Goal: Complete application form: Complete application form

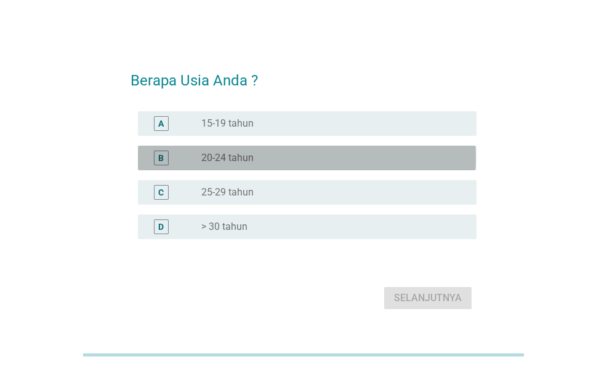
click at [275, 164] on div "radio_button_unchecked 20-24 tahun" at bounding box center [328, 158] width 255 height 12
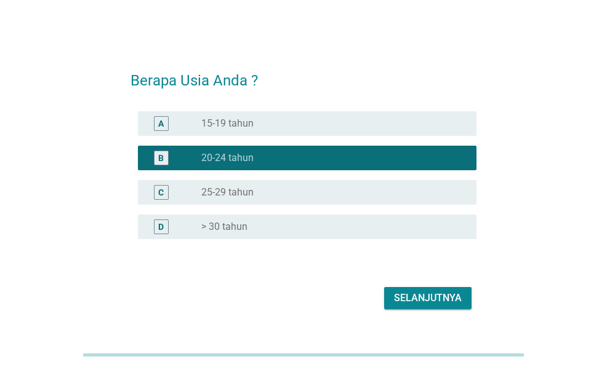
click at [417, 300] on div "Selanjutnya" at bounding box center [428, 298] width 68 height 15
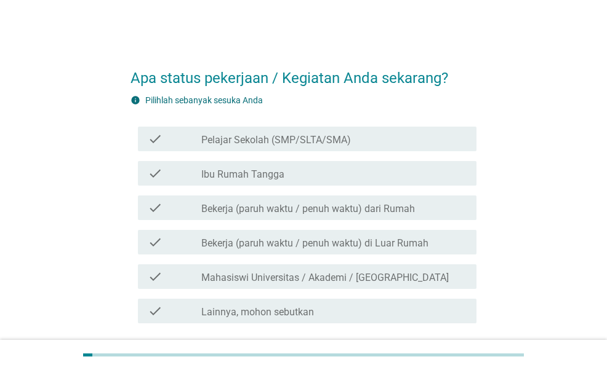
click at [283, 145] on label "Pelajar Sekolah (SMP/SLTA/SMA)" at bounding box center [276, 140] width 150 height 12
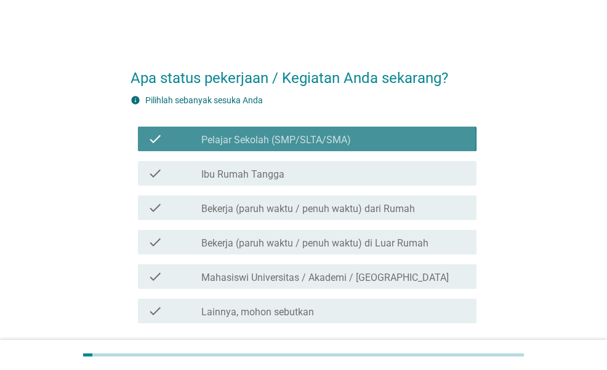
click at [284, 138] on label "Pelajar Sekolah (SMP/SLTA/SMA)" at bounding box center [276, 140] width 150 height 12
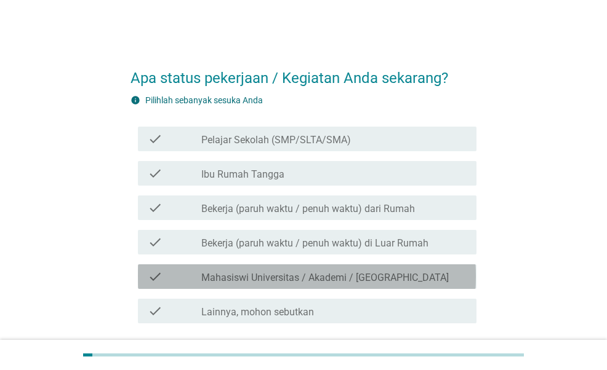
click at [281, 271] on div "check_box_outline_blank Mahasiswi Universitas / Akademi / [GEOGRAPHIC_DATA]" at bounding box center [333, 277] width 265 height 15
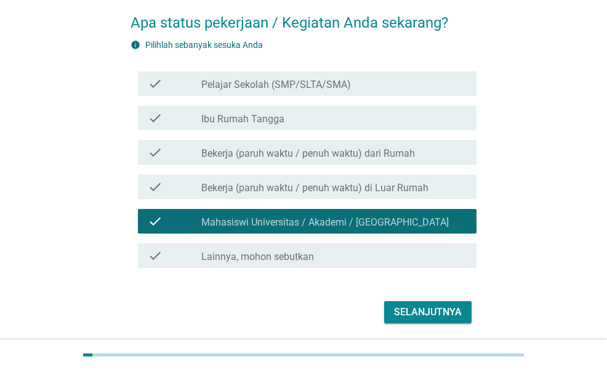
scroll to position [97, 0]
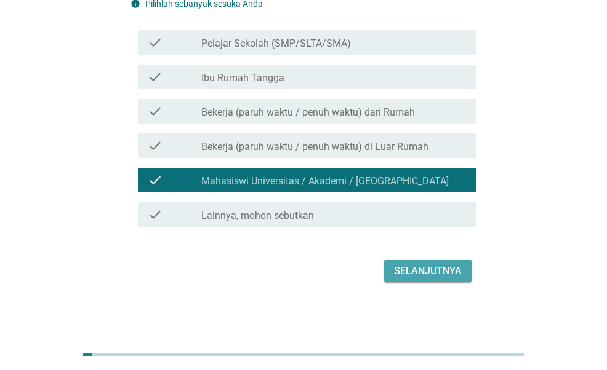
click at [420, 276] on div "Selanjutnya" at bounding box center [428, 271] width 68 height 15
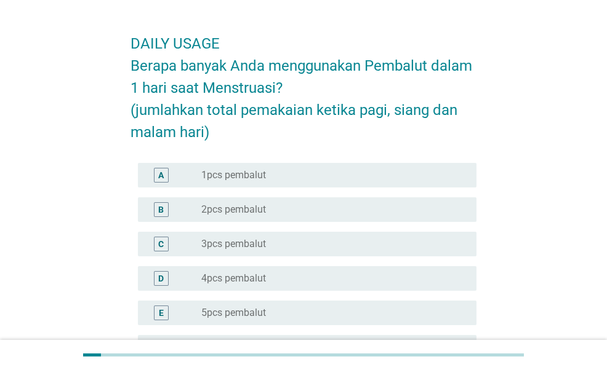
scroll to position [62, 0]
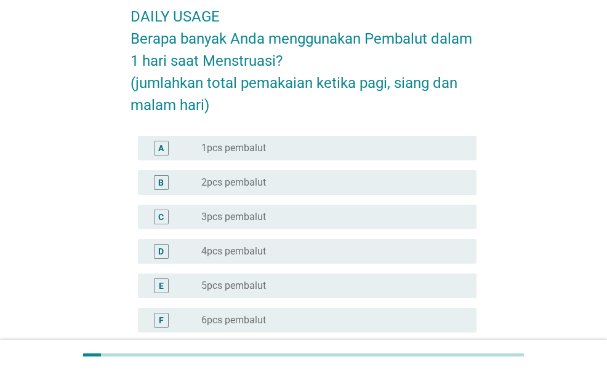
click at [280, 186] on div "radio_button_unchecked 2pcs pembalut" at bounding box center [328, 183] width 255 height 12
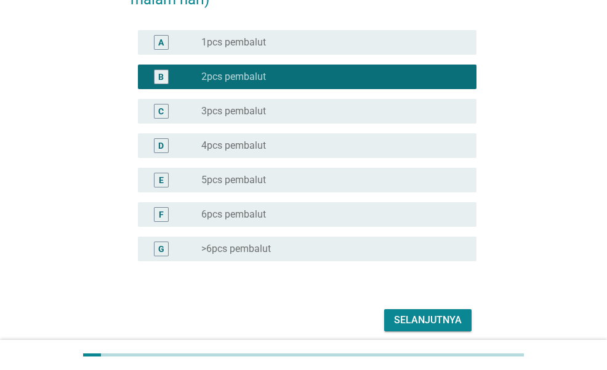
scroll to position [217, 0]
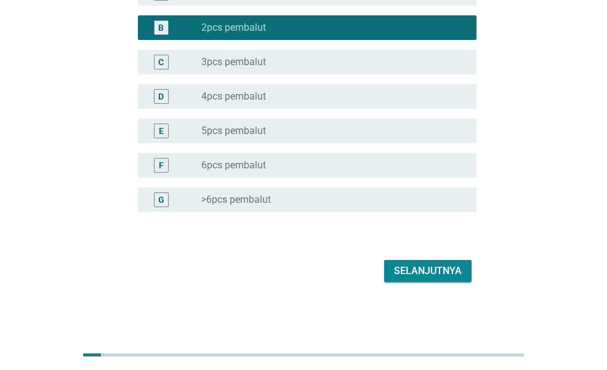
click at [401, 259] on div "Selanjutnya" at bounding box center [302, 272] width 345 height 30
click at [405, 268] on div "Selanjutnya" at bounding box center [428, 271] width 68 height 15
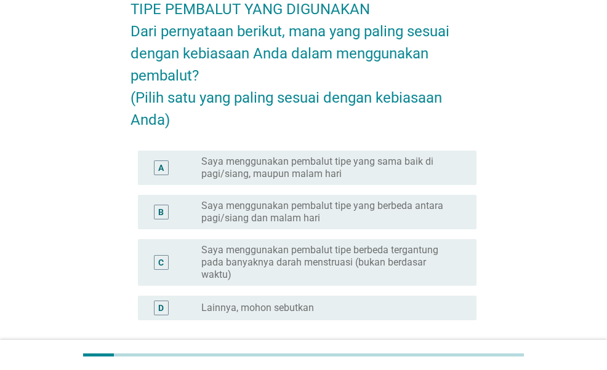
scroll to position [123, 0]
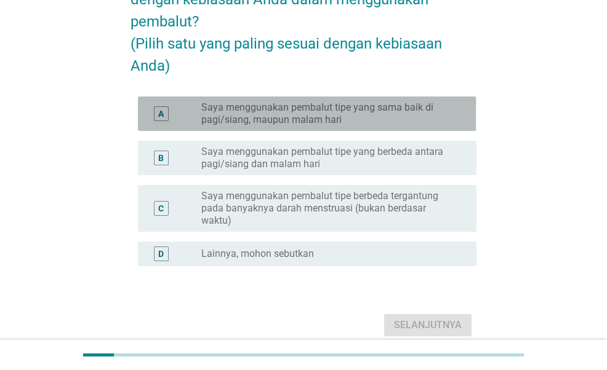
click at [310, 126] on label "Saya menggunakan pembalut tipe yang sama baik di pagi/siang, maupun malam hari" at bounding box center [328, 114] width 255 height 25
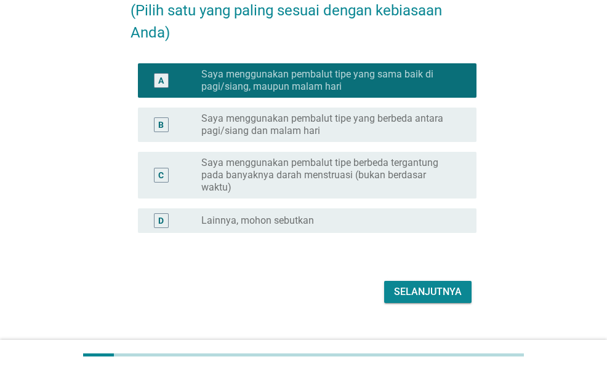
scroll to position [199, 0]
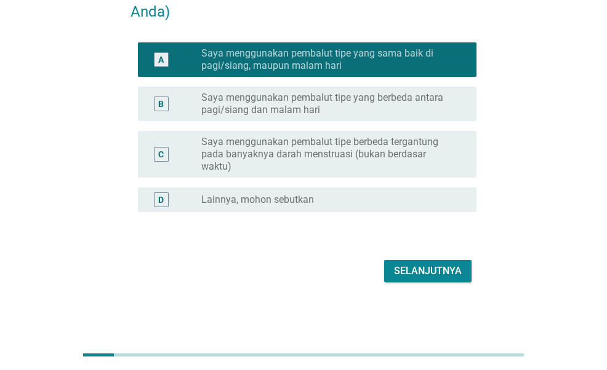
click at [430, 271] on div "Selanjutnya" at bounding box center [428, 271] width 68 height 15
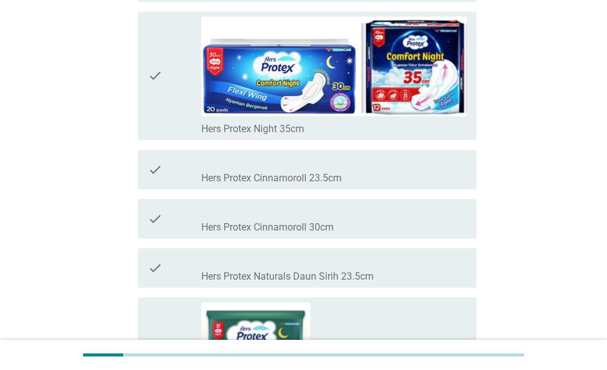
scroll to position [5169, 0]
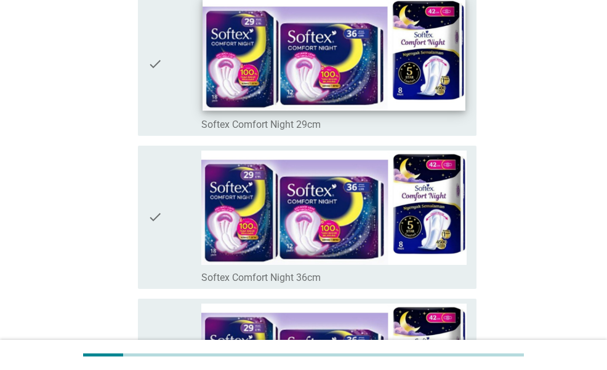
click at [345, 97] on img at bounding box center [333, 54] width 263 height 113
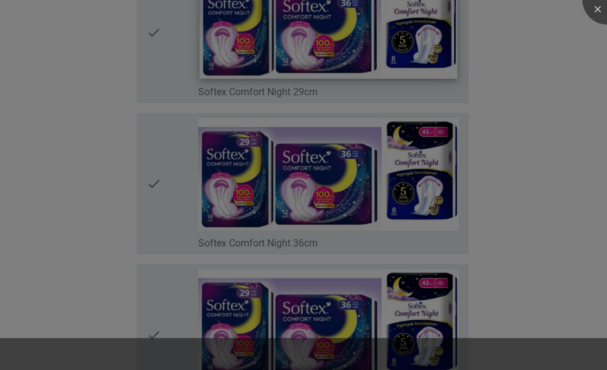
scroll to position [0, 0]
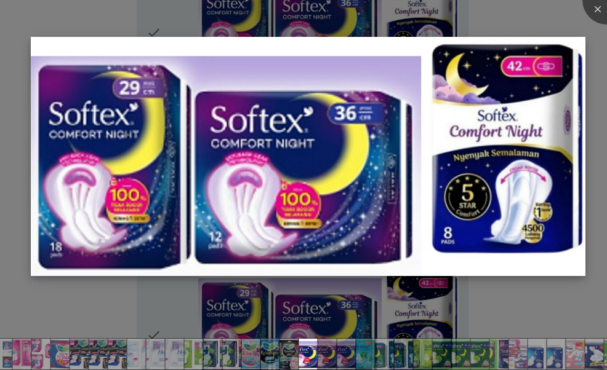
click at [395, 256] on img at bounding box center [308, 156] width 554 height 239
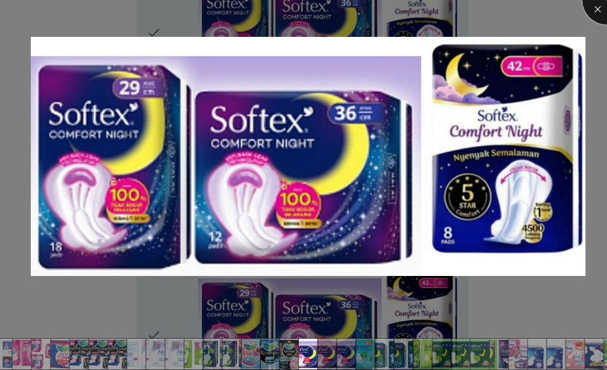
click at [594, 9] on div at bounding box center [606, -1] width 49 height 49
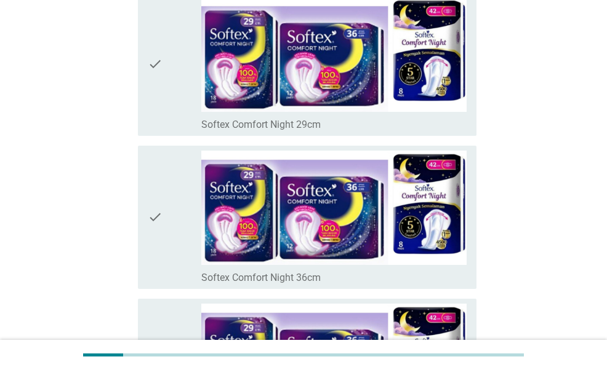
click at [151, 55] on icon "check" at bounding box center [155, 64] width 15 height 134
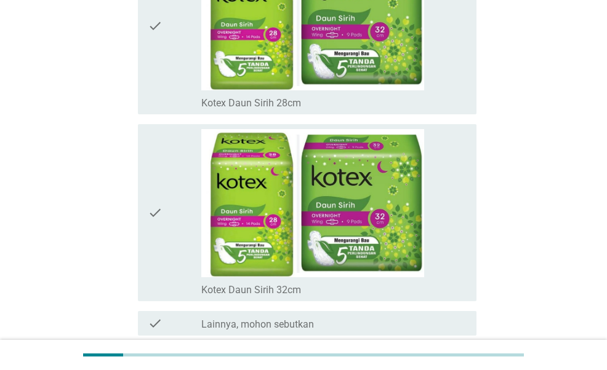
scroll to position [8626, 0]
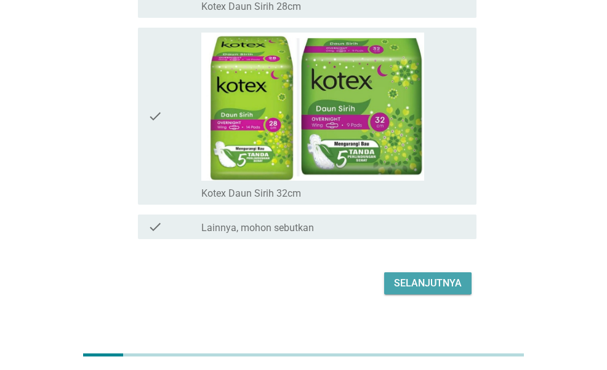
click at [433, 276] on div "Selanjutnya" at bounding box center [428, 283] width 68 height 15
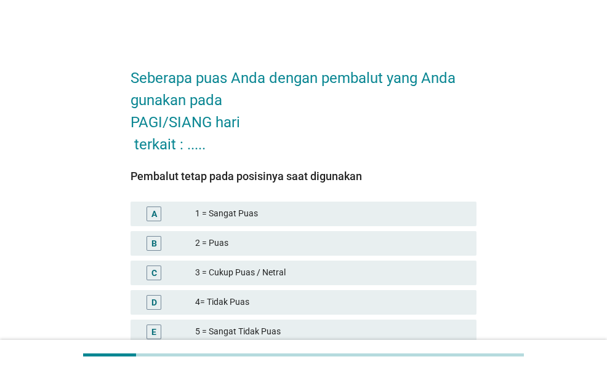
scroll to position [108, 0]
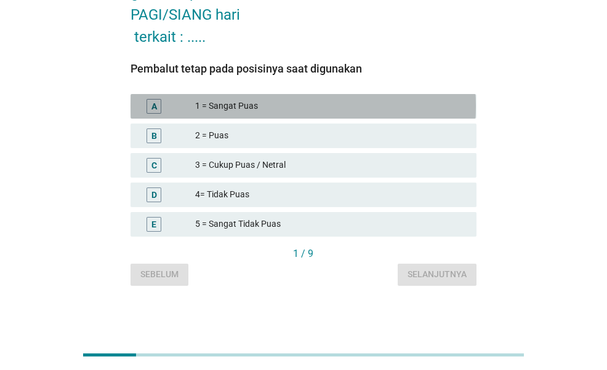
click at [302, 106] on div "1 = Sangat Puas" at bounding box center [330, 106] width 271 height 15
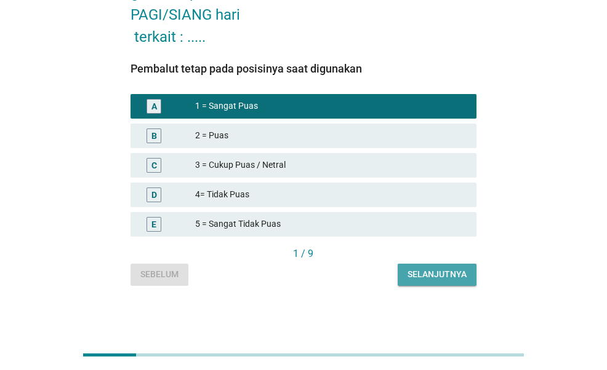
click at [427, 278] on div "Selanjutnya" at bounding box center [436, 274] width 59 height 13
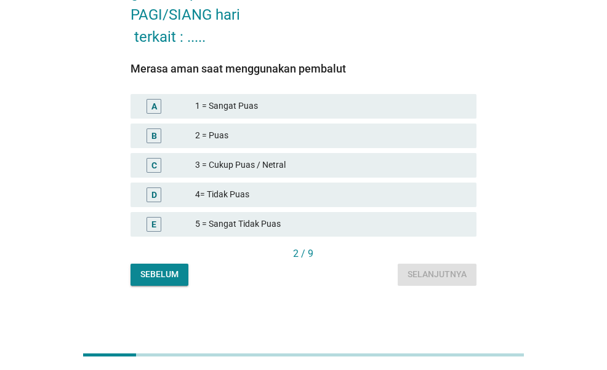
click at [316, 100] on div "1 = Sangat Puas" at bounding box center [330, 106] width 271 height 15
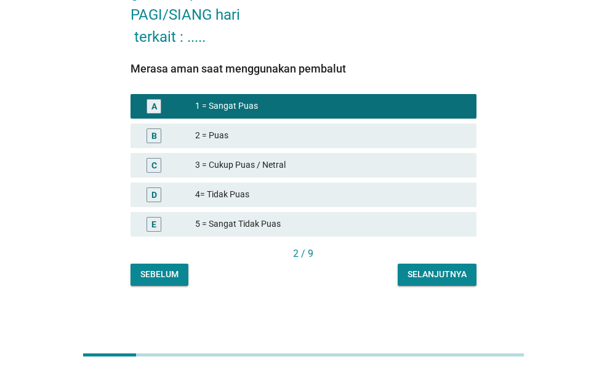
click at [436, 276] on div "Selanjutnya" at bounding box center [436, 274] width 59 height 13
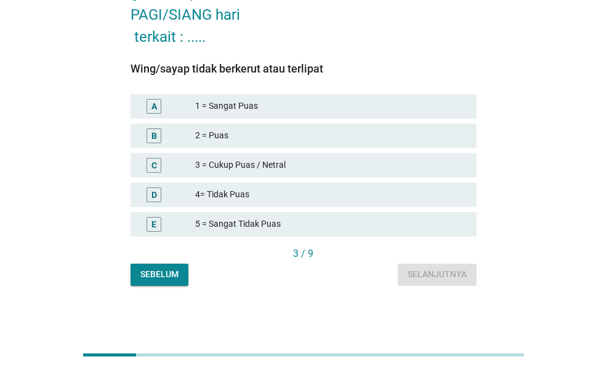
click at [343, 143] on div "B 2 = Puas" at bounding box center [302, 136] width 345 height 25
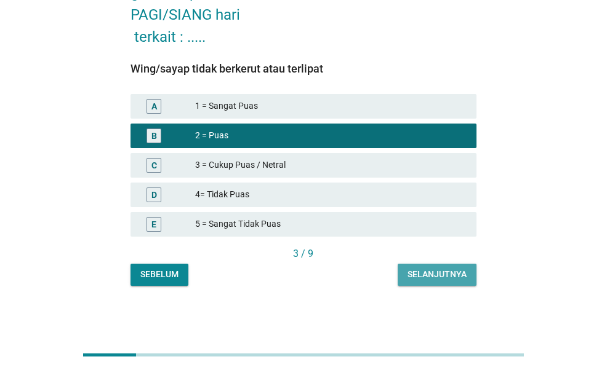
click at [439, 274] on div "Selanjutnya" at bounding box center [436, 274] width 59 height 13
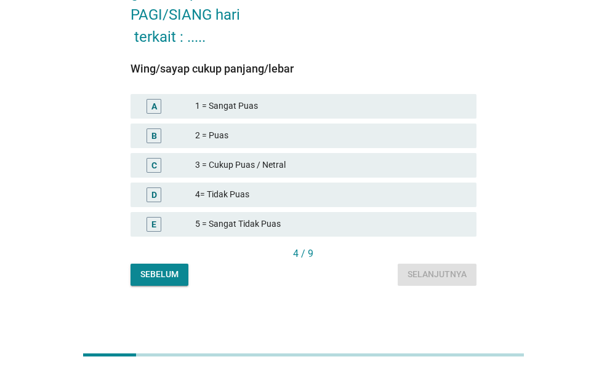
drag, startPoint x: 332, startPoint y: 137, endPoint x: 388, endPoint y: 206, distance: 88.4
click at [334, 137] on div "2 = Puas" at bounding box center [330, 136] width 271 height 15
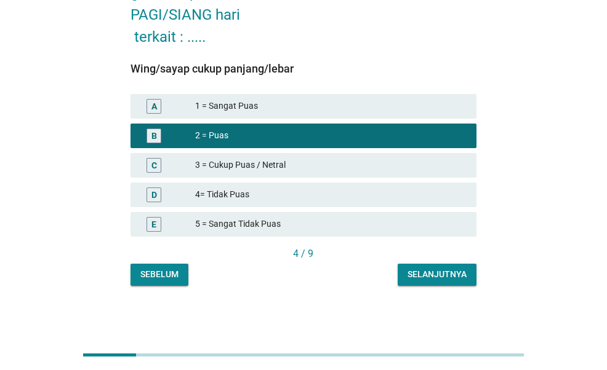
click at [434, 283] on button "Selanjutnya" at bounding box center [437, 275] width 79 height 22
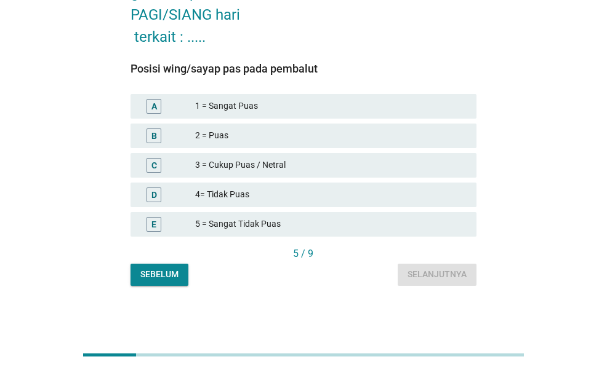
click at [336, 136] on div "2 = Puas" at bounding box center [330, 136] width 271 height 15
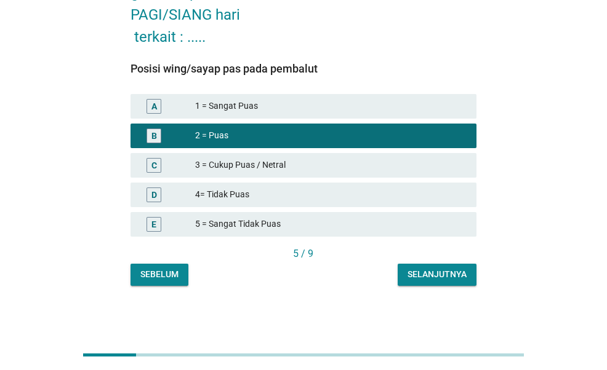
click at [436, 280] on div "Selanjutnya" at bounding box center [436, 274] width 59 height 13
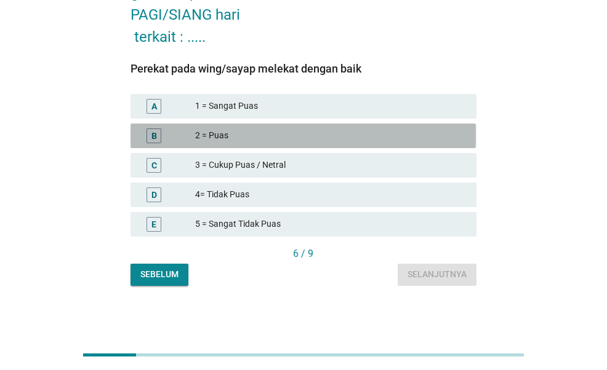
click at [297, 141] on div "2 = Puas" at bounding box center [330, 136] width 271 height 15
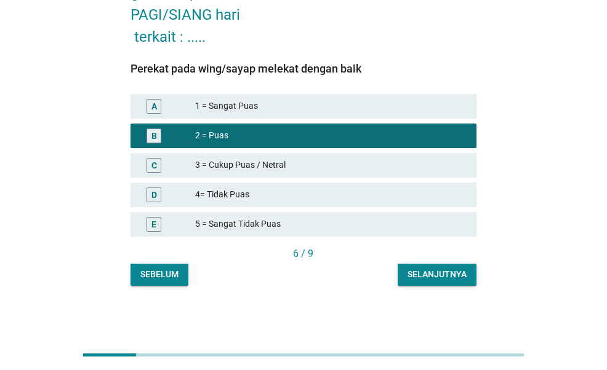
click at [423, 268] on button "Selanjutnya" at bounding box center [437, 275] width 79 height 22
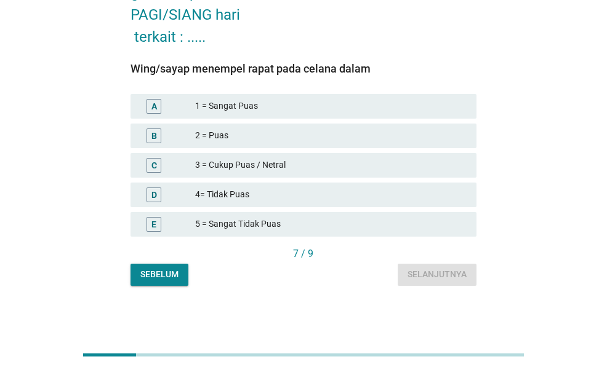
click at [314, 135] on div "2 = Puas" at bounding box center [330, 136] width 271 height 15
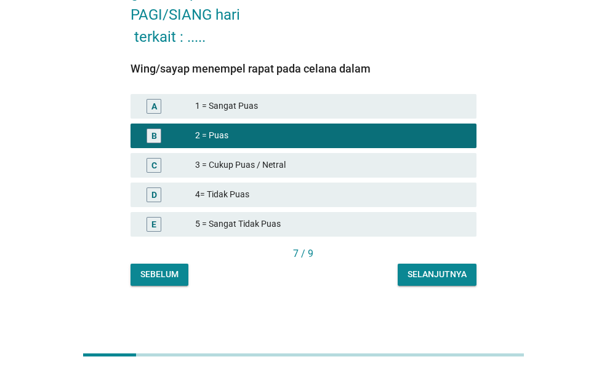
click at [420, 270] on div "Selanjutnya" at bounding box center [436, 274] width 59 height 13
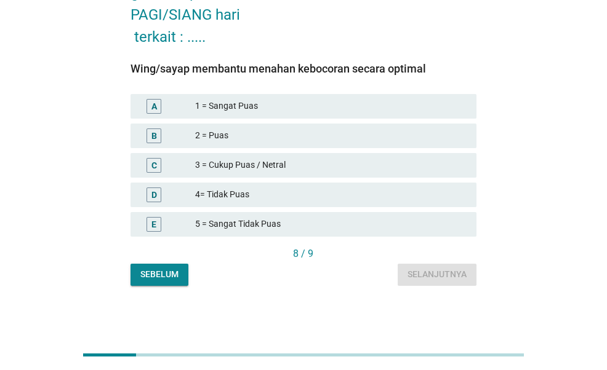
click at [285, 137] on div "2 = Puas" at bounding box center [330, 136] width 271 height 15
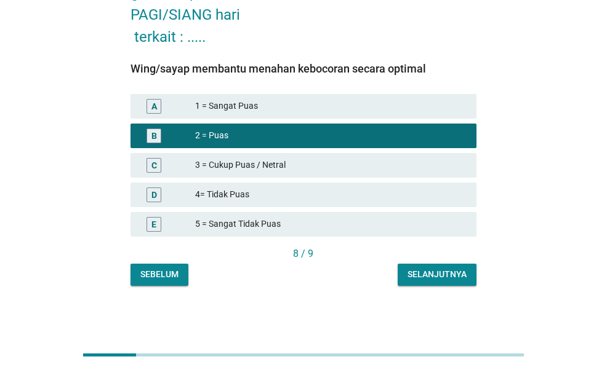
click at [426, 268] on div "Selanjutnya" at bounding box center [436, 274] width 59 height 13
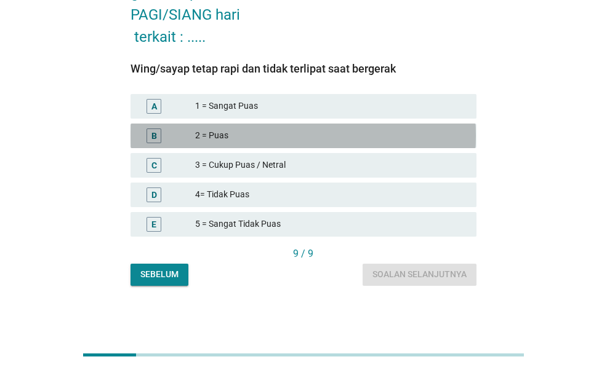
click at [369, 134] on div "2 = Puas" at bounding box center [330, 136] width 271 height 15
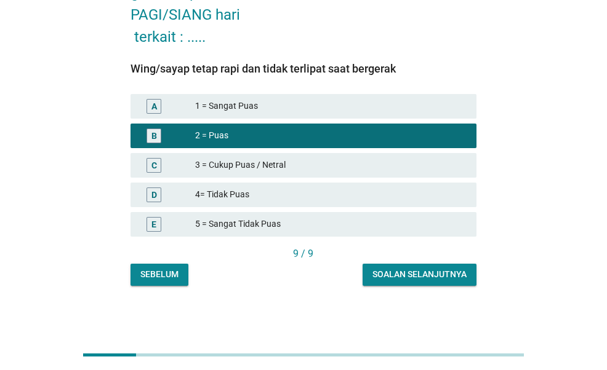
click at [441, 280] on div "Soalan selanjutnya" at bounding box center [419, 274] width 94 height 13
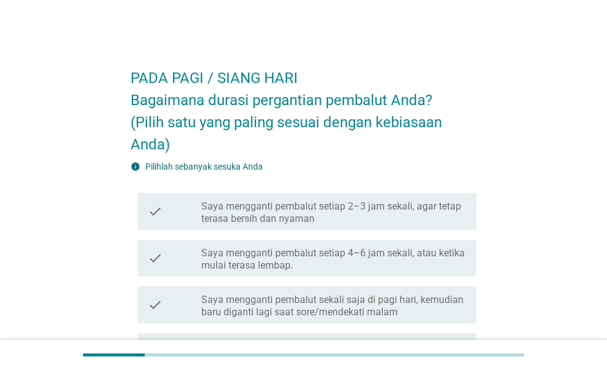
scroll to position [123, 0]
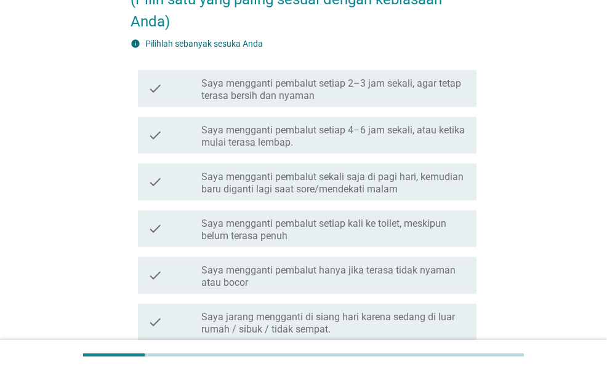
click at [395, 177] on label "Saya mengganti pembalut sekali saja di pagi hari, kemudian baru diganti lagi sa…" at bounding box center [333, 183] width 265 height 25
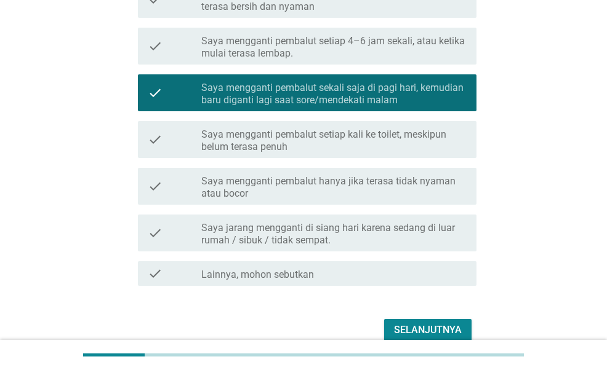
scroll to position [271, 0]
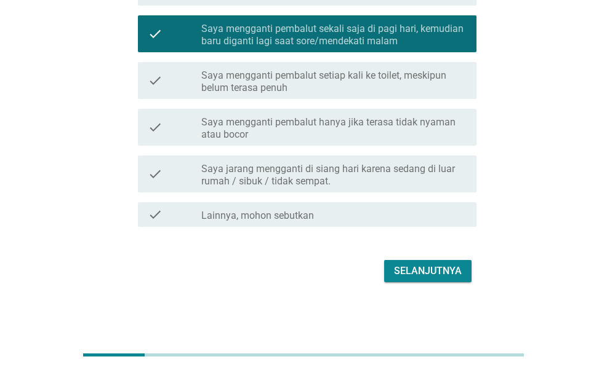
click at [427, 264] on div "Selanjutnya" at bounding box center [428, 271] width 68 height 15
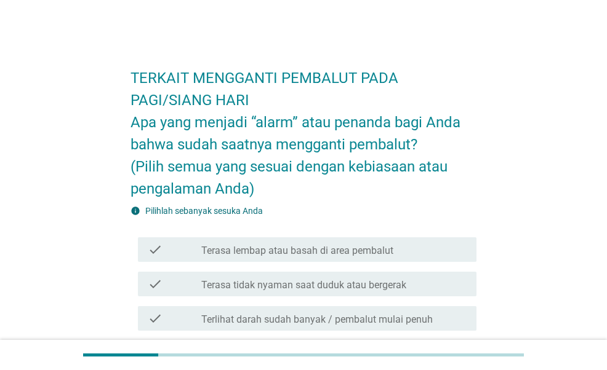
scroll to position [185, 0]
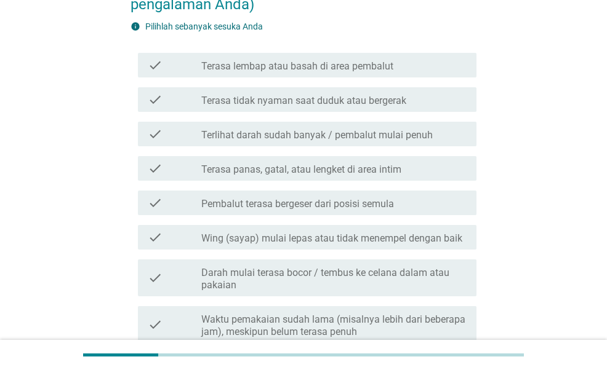
click at [373, 61] on label "Terasa lembap atau basah di area pembalut" at bounding box center [297, 66] width 192 height 12
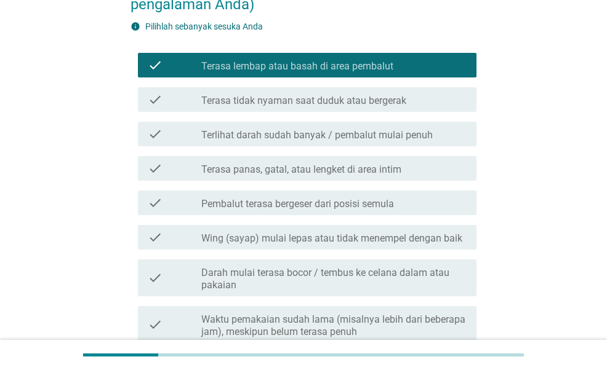
click at [372, 104] on label "Terasa tidak nyaman saat duduk atau bergerak" at bounding box center [303, 101] width 205 height 12
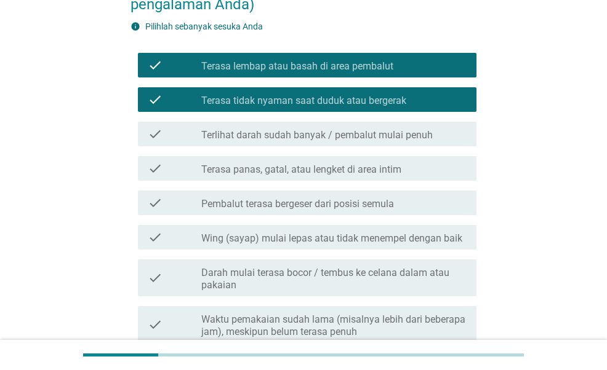
click at [375, 132] on label "Terlihat darah sudah banyak / pembalut mulai penuh" at bounding box center [316, 135] width 231 height 12
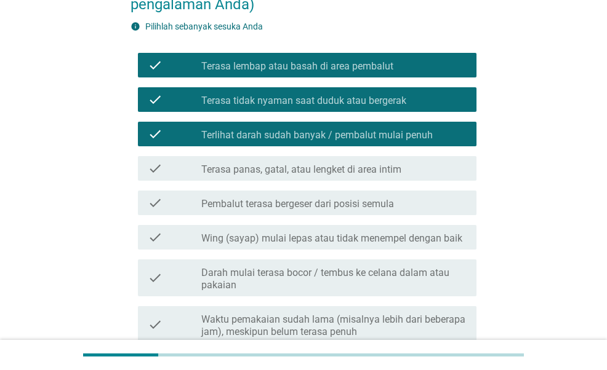
scroll to position [369, 0]
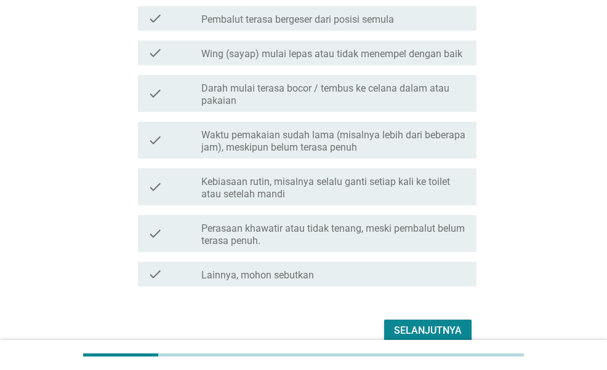
click at [357, 90] on label "Darah mulai terasa bocor / tembus ke celana dalam atau pakaian" at bounding box center [333, 94] width 265 height 25
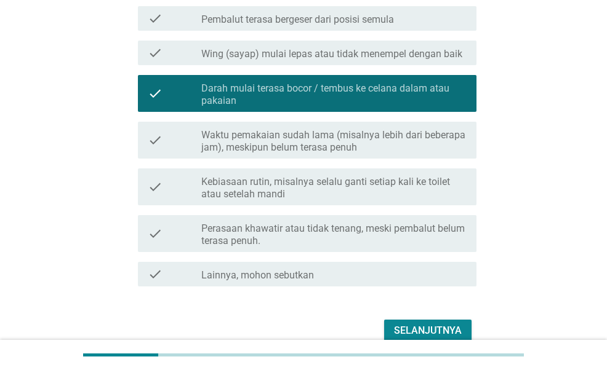
click at [361, 142] on label "Waktu pemakaian sudah lama (misalnya lebih dari beberapa jam), meskipun belum t…" at bounding box center [333, 141] width 265 height 25
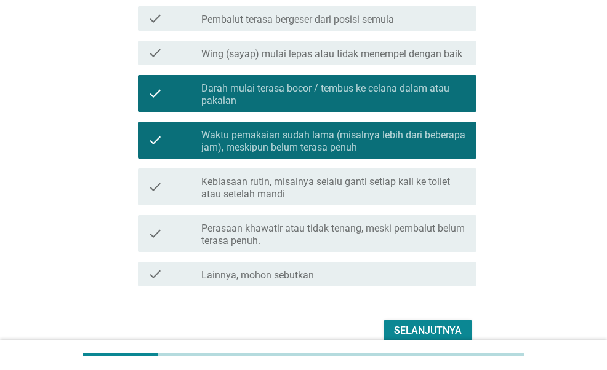
click at [420, 332] on div "Selanjutnya" at bounding box center [428, 331] width 68 height 15
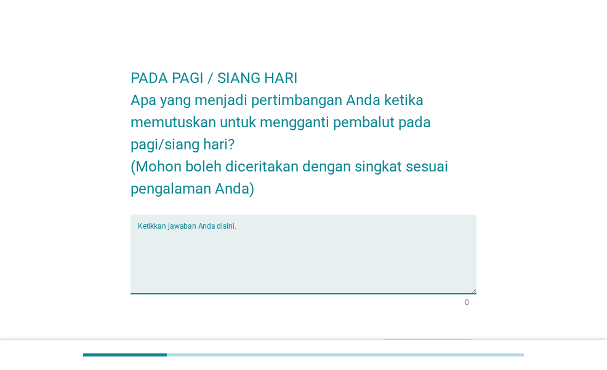
click at [358, 234] on textarea "Ketikkan jawaban Anda disini." at bounding box center [307, 262] width 338 height 65
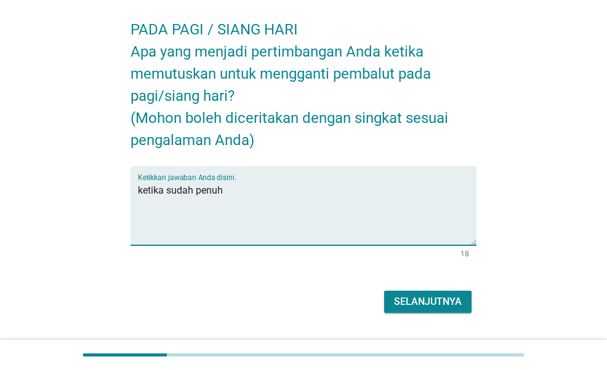
scroll to position [79, 0]
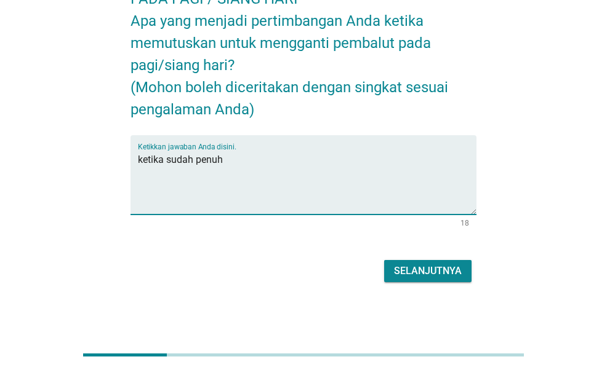
type textarea "ketika sudah penuh"
click at [400, 268] on div "Selanjutnya" at bounding box center [428, 271] width 68 height 15
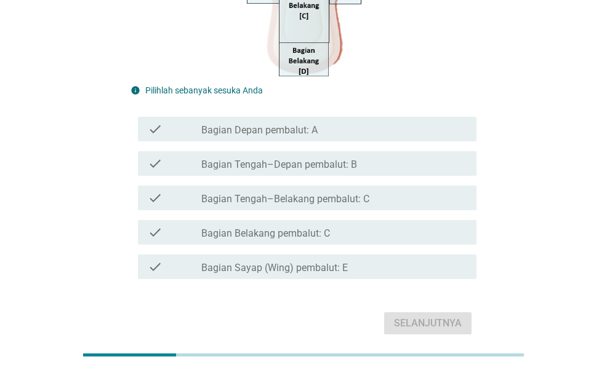
scroll to position [267, 0]
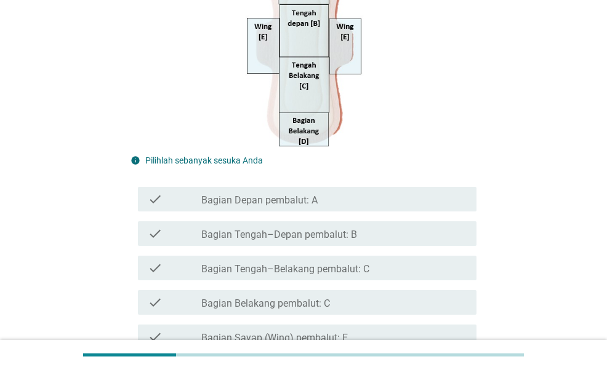
click at [325, 306] on label "Bagian Belakang pembalut: C" at bounding box center [265, 304] width 129 height 12
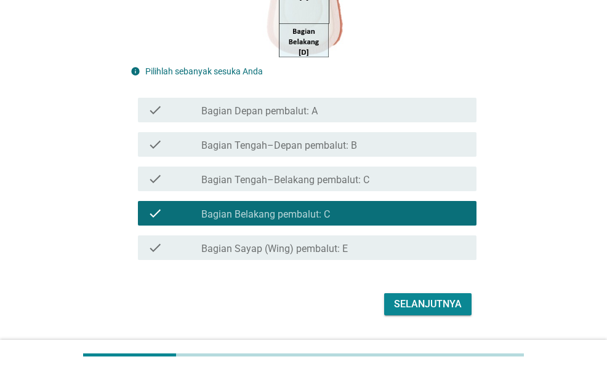
scroll to position [390, 0]
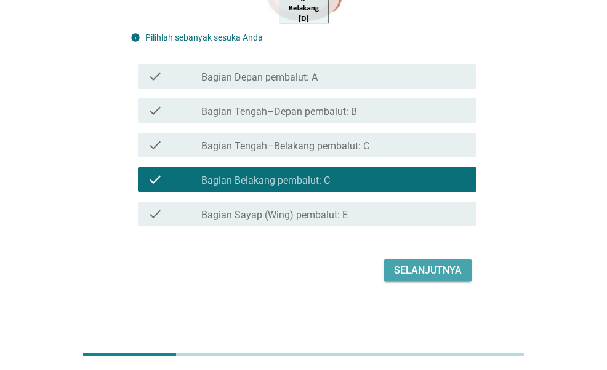
click at [432, 262] on button "Selanjutnya" at bounding box center [427, 271] width 87 height 22
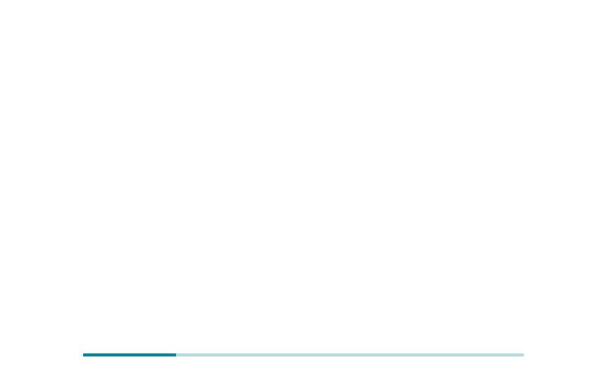
scroll to position [0, 0]
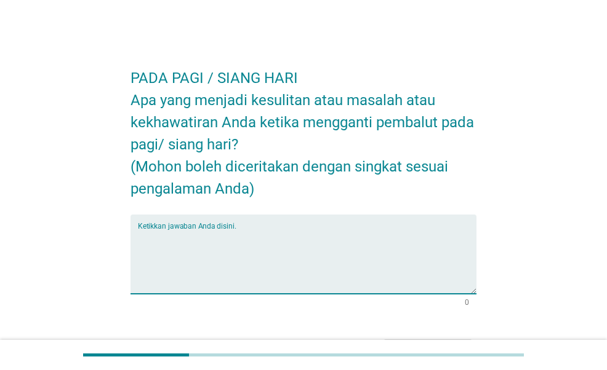
click at [312, 230] on textarea "Ketikkan jawaban Anda disini." at bounding box center [307, 262] width 338 height 65
type textarea "t"
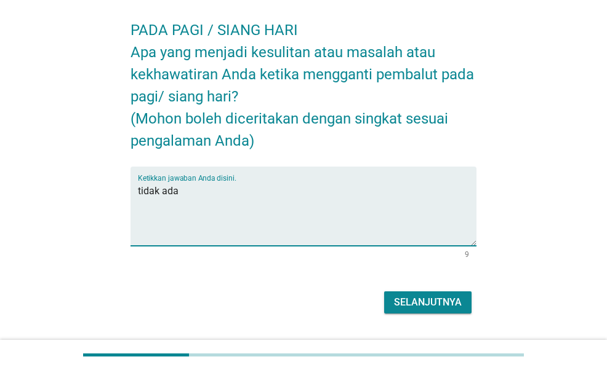
scroll to position [79, 0]
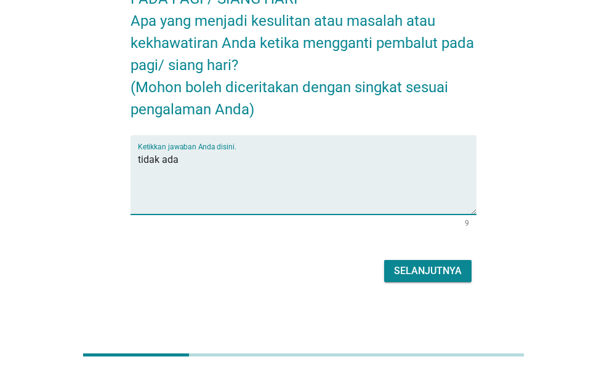
type textarea "tidak ada"
click at [425, 265] on div "Selanjutnya" at bounding box center [428, 271] width 68 height 15
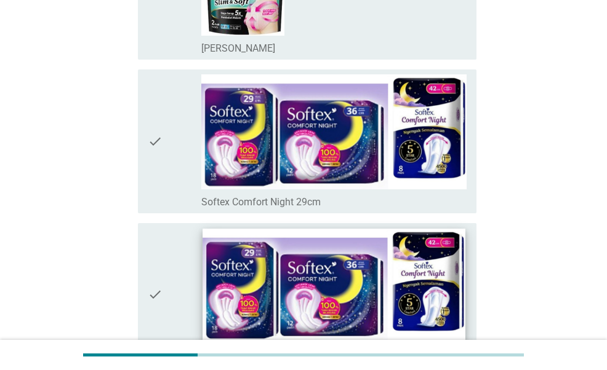
scroll to position [5169, 0]
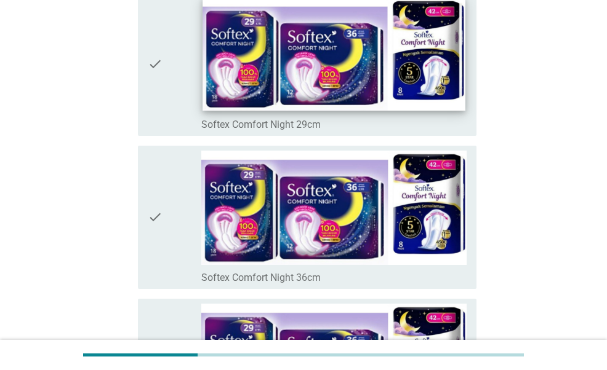
click at [318, 90] on img at bounding box center [333, 54] width 263 height 113
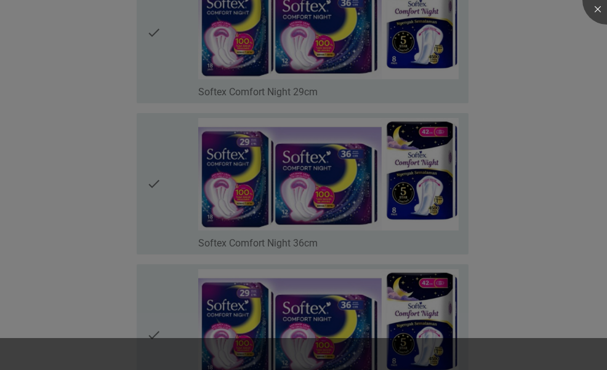
scroll to position [0, 0]
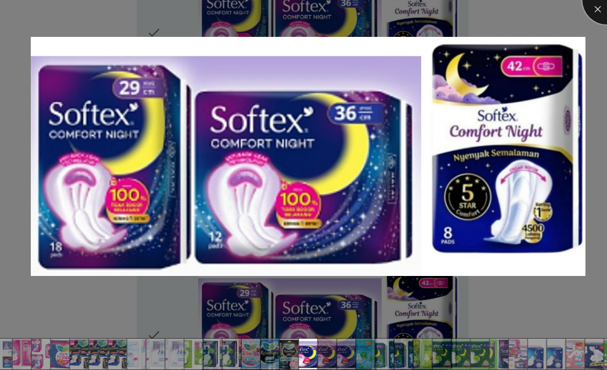
click at [596, 7] on div at bounding box center [606, -1] width 49 height 49
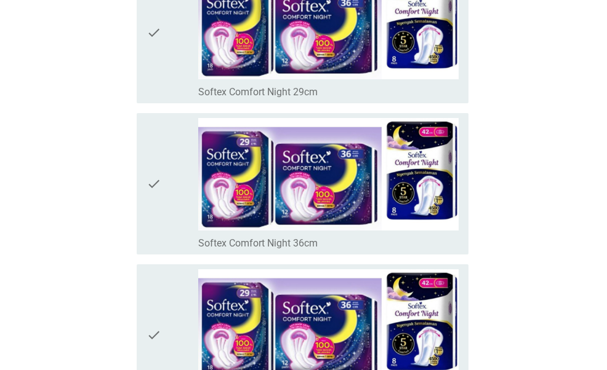
click at [166, 42] on div "check" at bounding box center [172, 33] width 52 height 132
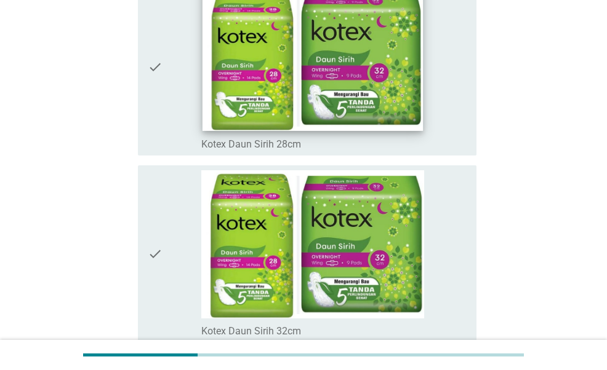
scroll to position [8626, 0]
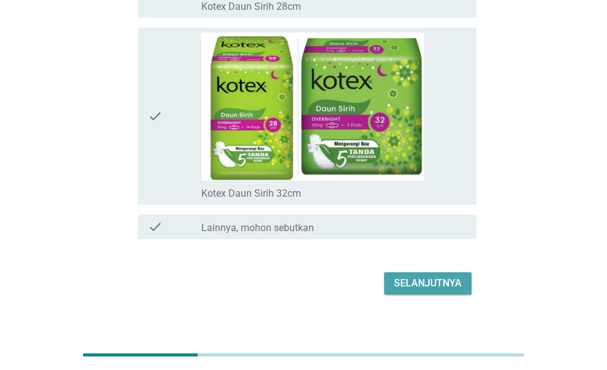
click at [412, 276] on div "Selanjutnya" at bounding box center [428, 283] width 68 height 15
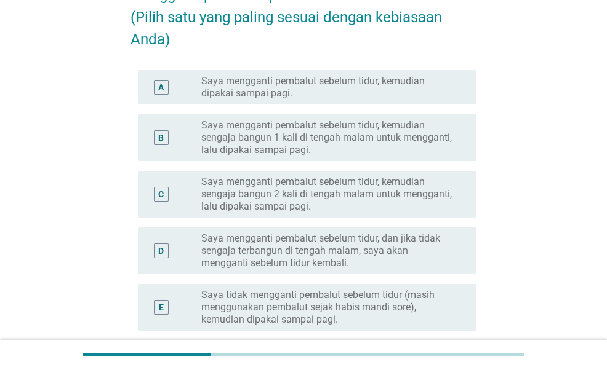
scroll to position [185, 0]
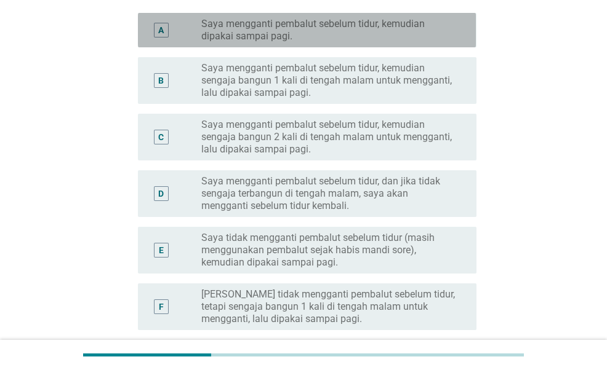
click at [393, 25] on label "Saya mengganti pembalut sebelum tidur, kemudian dipakai sampai pagi." at bounding box center [328, 30] width 255 height 25
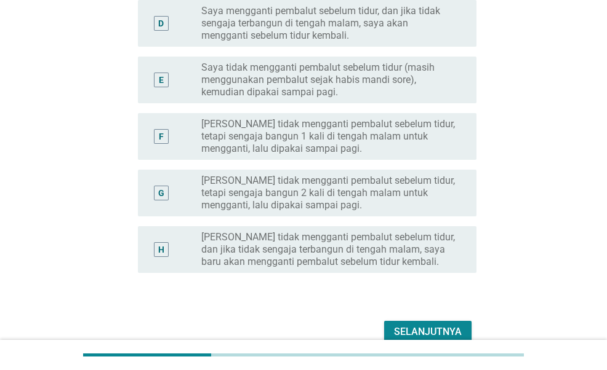
scroll to position [416, 0]
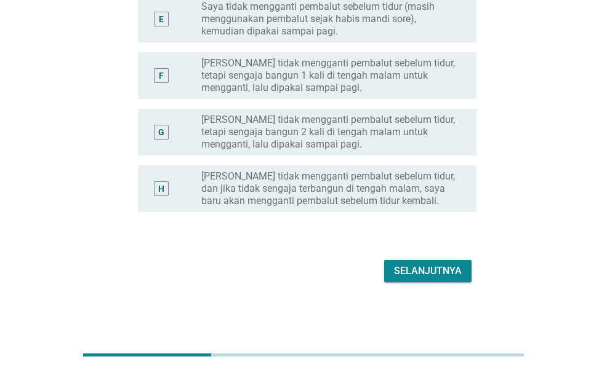
click at [422, 269] on div "Selanjutnya" at bounding box center [428, 271] width 68 height 15
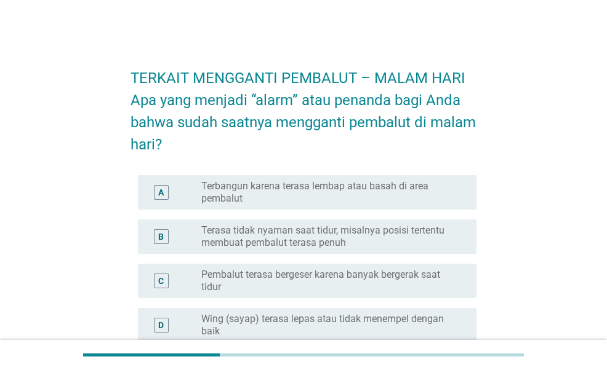
click at [420, 198] on label "Terbangun karena terasa lembap atau basah di area pembalut" at bounding box center [328, 192] width 255 height 25
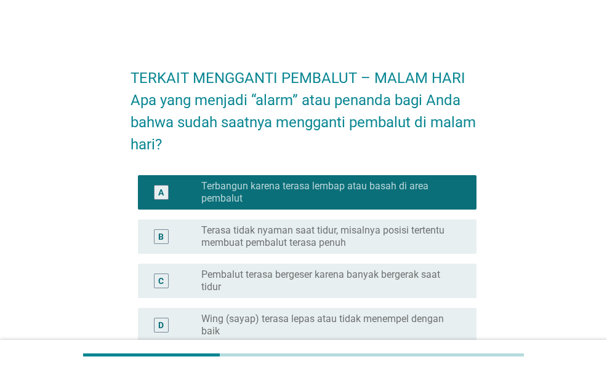
click at [403, 253] on div "B radio_button_unchecked Terasa tidak nyaman saat tidur, misalnya posisi terten…" at bounding box center [307, 237] width 338 height 34
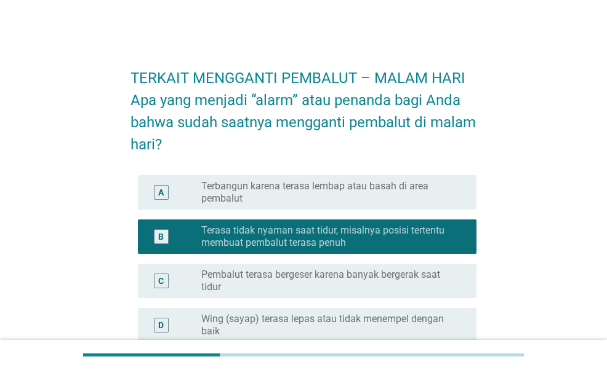
click at [390, 276] on label "Pembalut terasa bergeser karena banyak bergerak saat tidur" at bounding box center [328, 281] width 255 height 25
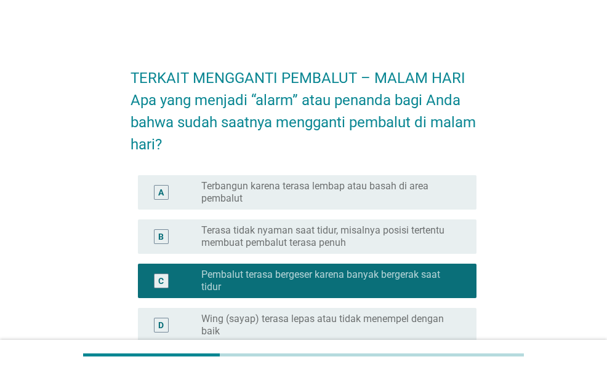
click at [393, 228] on label "Terasa tidak nyaman saat tidur, misalnya posisi tertentu membuat pembalut teras…" at bounding box center [328, 237] width 255 height 25
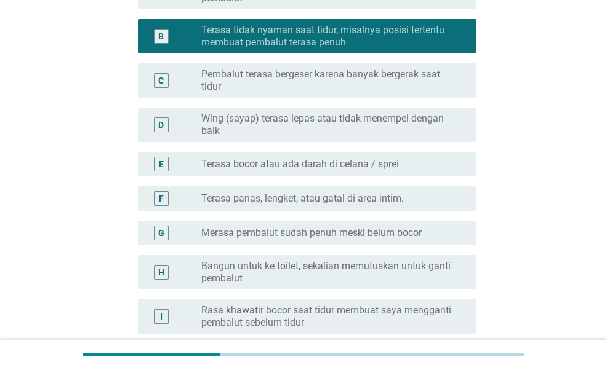
scroll to position [401, 0]
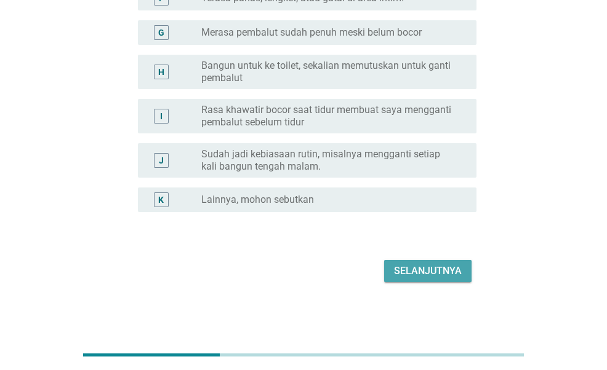
click at [421, 266] on div "Selanjutnya" at bounding box center [428, 271] width 68 height 15
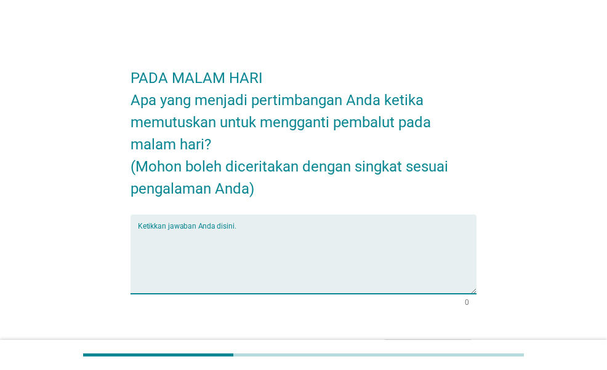
click at [386, 238] on textarea "Ketikkan jawaban Anda disini." at bounding box center [307, 262] width 338 height 65
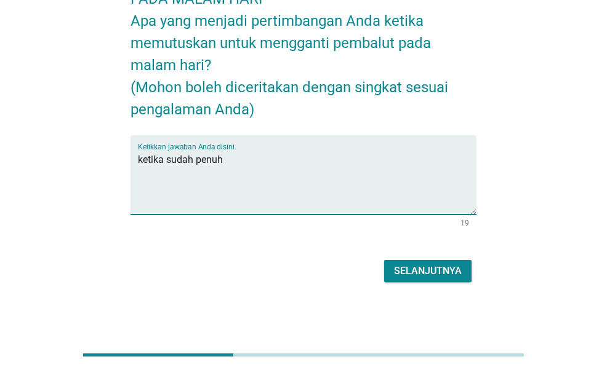
type textarea "ketika sudah penuh"
click at [448, 274] on div "Selanjutnya" at bounding box center [428, 271] width 68 height 15
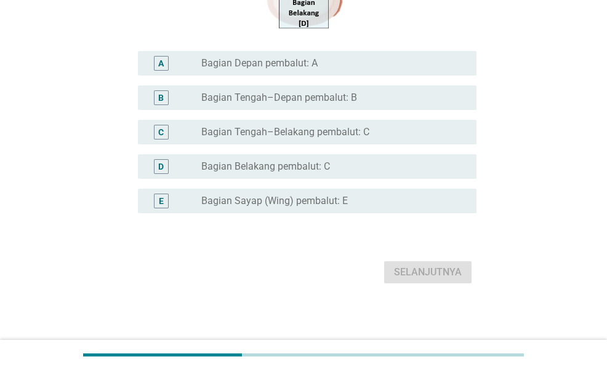
scroll to position [364, 0]
click at [384, 162] on div "radio_button_unchecked Bagian Belakang pembalut: C" at bounding box center [328, 165] width 255 height 12
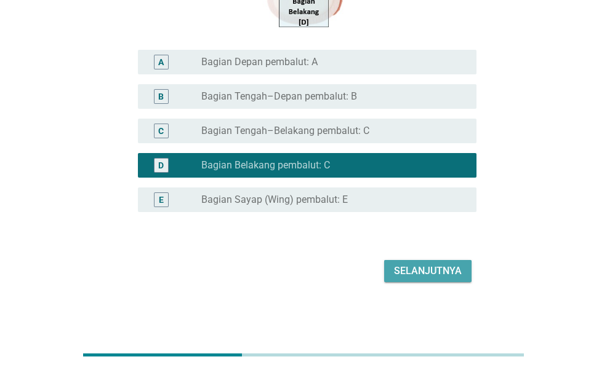
click at [449, 275] on div "Selanjutnya" at bounding box center [428, 271] width 68 height 15
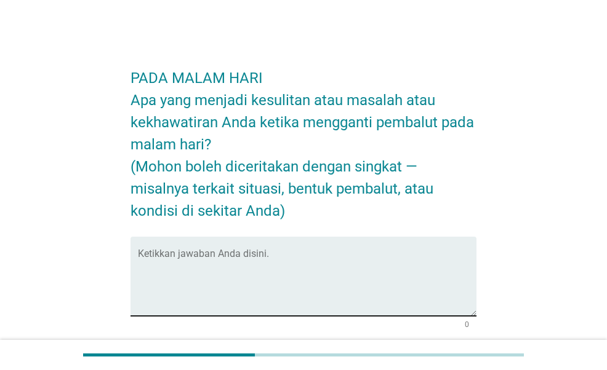
click at [309, 262] on textarea "Ketikkan jawaban Anda disini." at bounding box center [307, 284] width 338 height 65
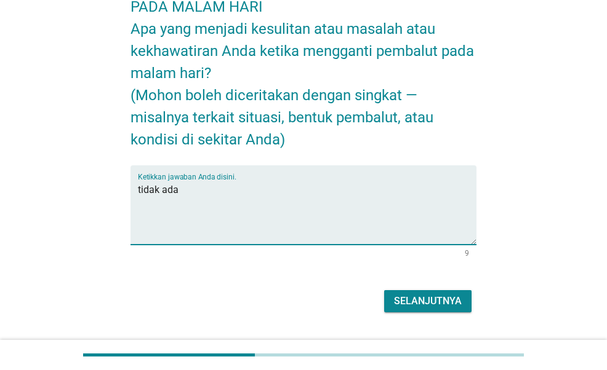
scroll to position [102, 0]
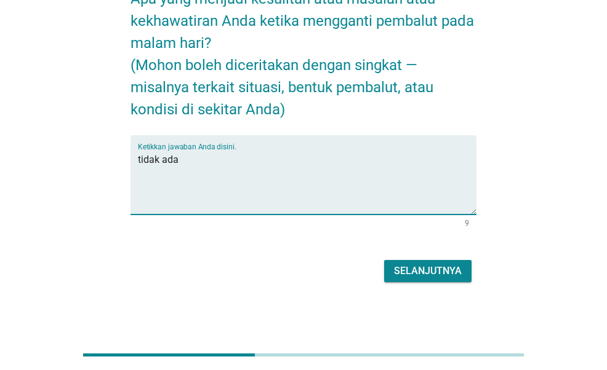
type textarea "tidak ada"
click at [439, 271] on div "Selanjutnya" at bounding box center [428, 271] width 68 height 15
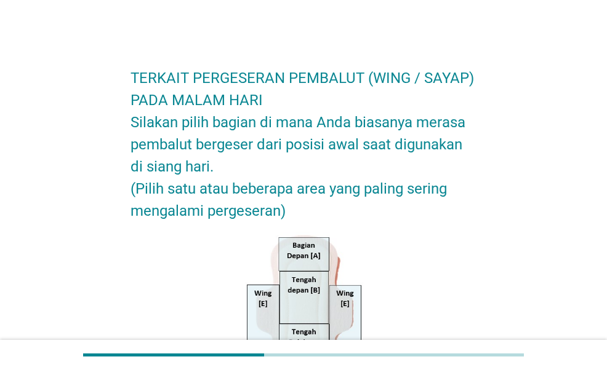
scroll to position [308, 0]
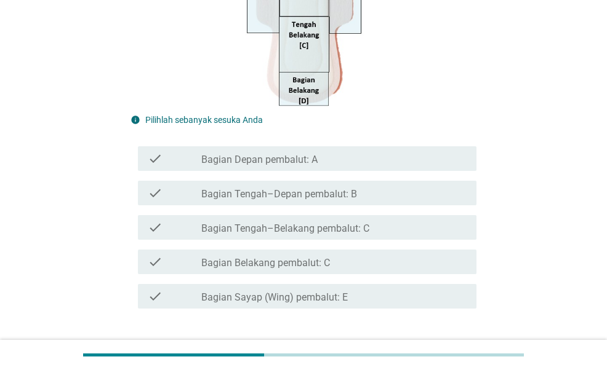
click at [338, 268] on div "check_box_outline_blank Bagian Belakang pembalut: C" at bounding box center [333, 262] width 265 height 15
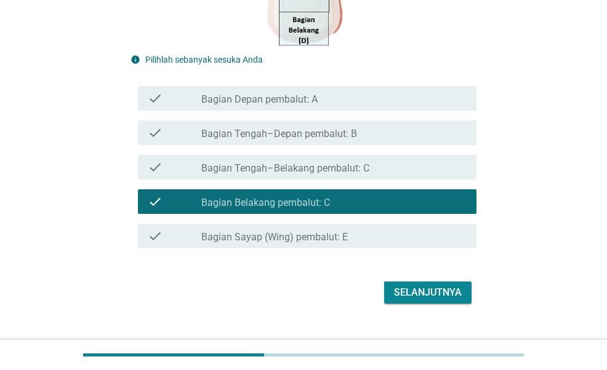
scroll to position [390, 0]
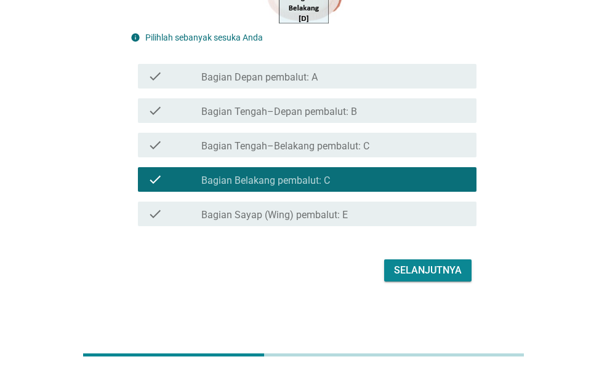
click at [454, 281] on button "Selanjutnya" at bounding box center [427, 271] width 87 height 22
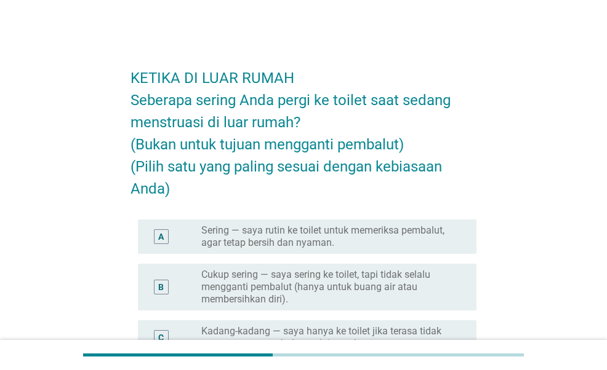
scroll to position [246, 0]
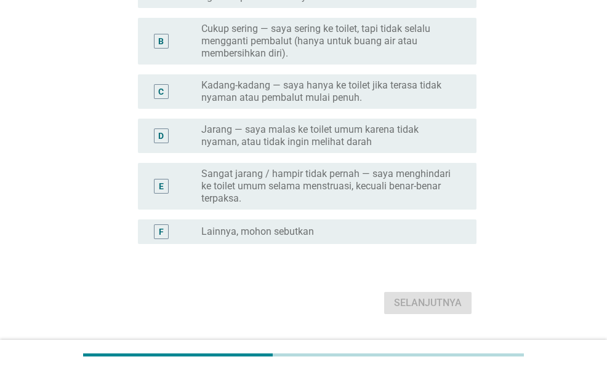
click at [423, 98] on label "Kadang-kadang — saya hanya ke toilet jika terasa tidak nyaman atau pembalut mul…" at bounding box center [328, 91] width 255 height 25
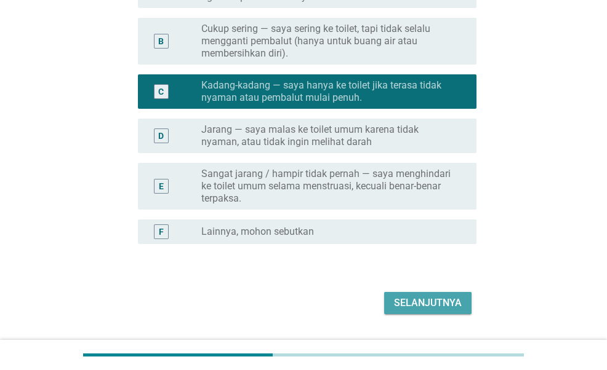
click at [440, 311] on button "Selanjutnya" at bounding box center [427, 303] width 87 height 22
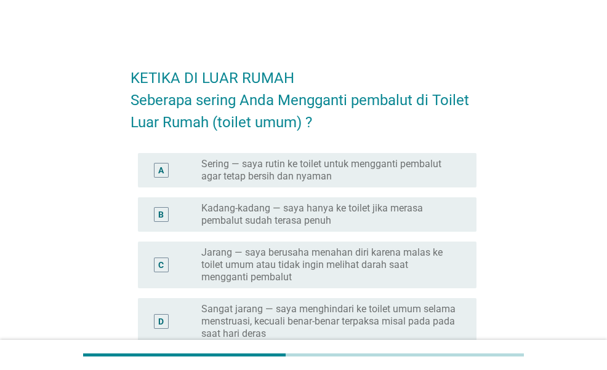
scroll to position [212, 0]
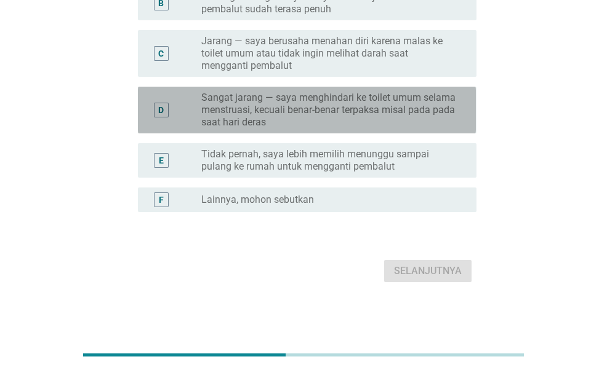
click at [421, 108] on label "Sangat jarang — saya menghindari ke toilet umum selama menstruasi, kecuali bena…" at bounding box center [328, 110] width 255 height 37
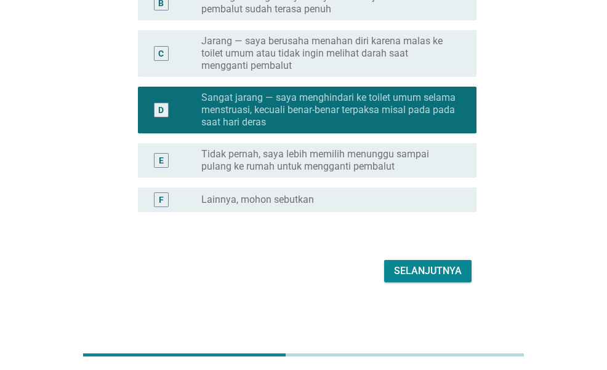
click at [446, 274] on div "Selanjutnya" at bounding box center [428, 271] width 68 height 15
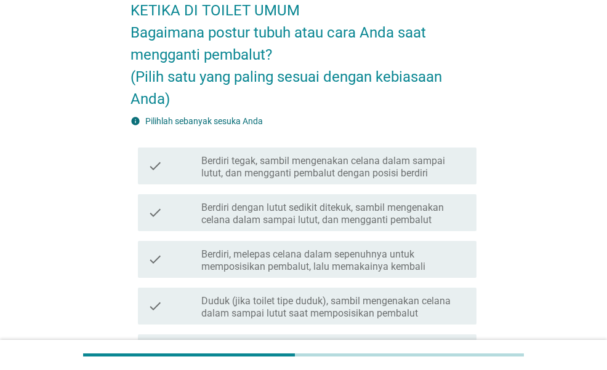
scroll to position [123, 0]
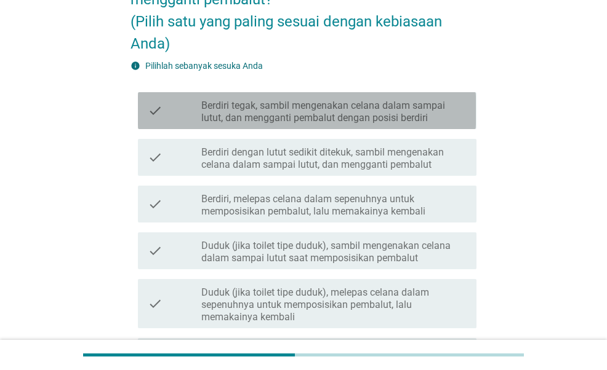
click at [414, 113] on label "Berdiri tegak, sambil mengenakan celana dalam sampai lutut, dan mengganti pemba…" at bounding box center [333, 112] width 265 height 25
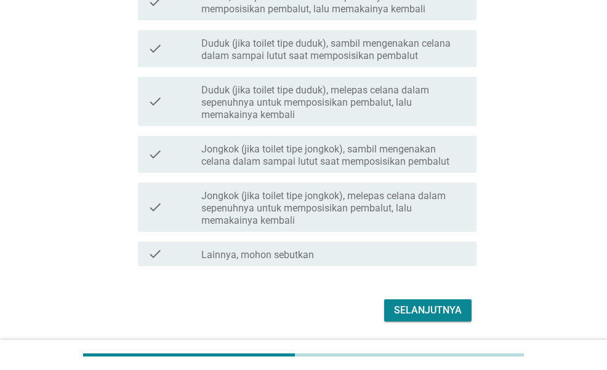
scroll to position [365, 0]
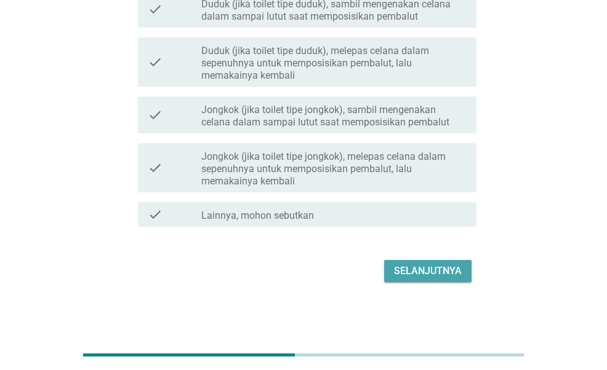
click at [445, 276] on div "Selanjutnya" at bounding box center [428, 271] width 68 height 15
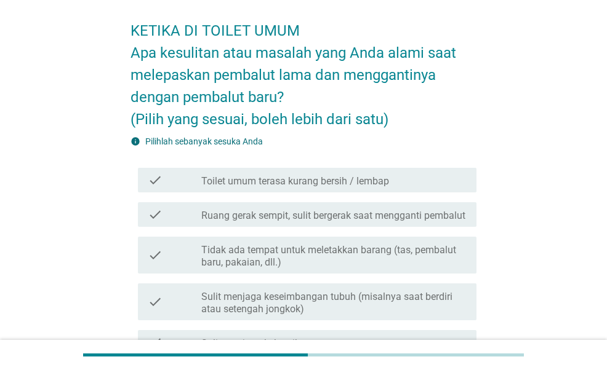
scroll to position [0, 0]
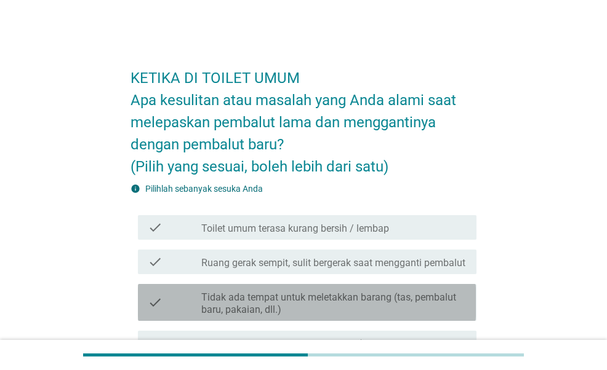
click at [374, 284] on div "check check_box_outline_blank Tidak ada tempat untuk meletakkan barang (tas, pe…" at bounding box center [307, 302] width 338 height 37
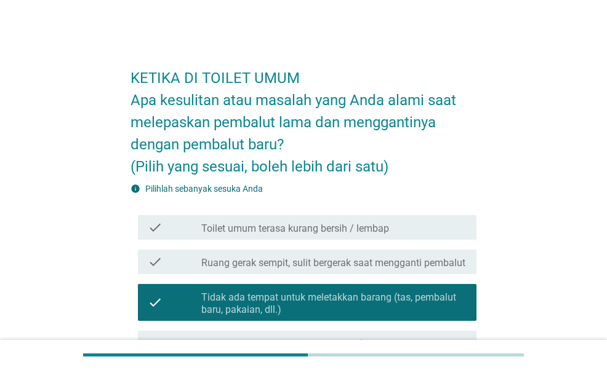
click at [380, 258] on label "Ruang gerak sempit, sulit bergerak saat mengganti pembalut" at bounding box center [333, 263] width 264 height 12
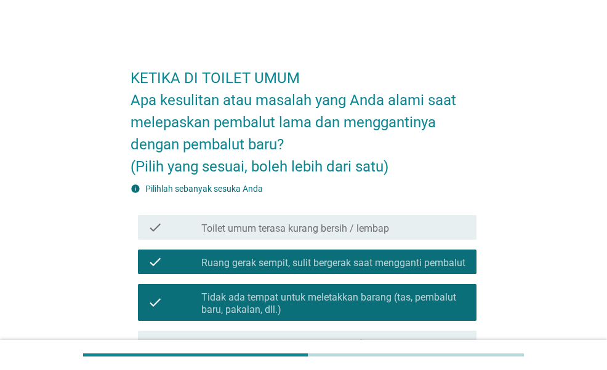
click at [409, 227] on div "check_box_outline_blank Toilet umum terasa kurang bersih / lembap" at bounding box center [333, 227] width 265 height 15
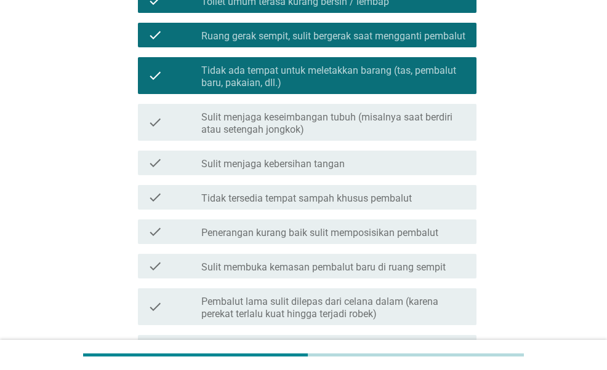
scroll to position [308, 0]
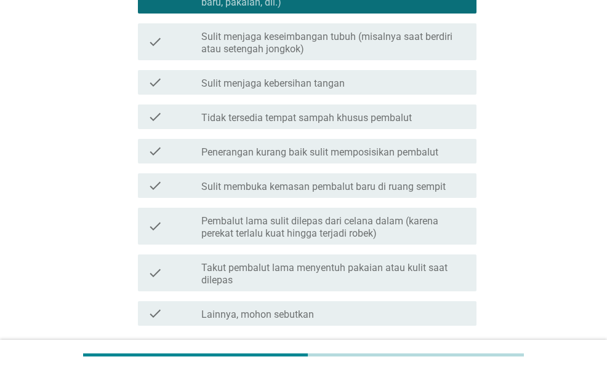
click at [410, 89] on div "check check_box_outline_blank Sulit menjaga kebersihan tangan" at bounding box center [307, 82] width 338 height 25
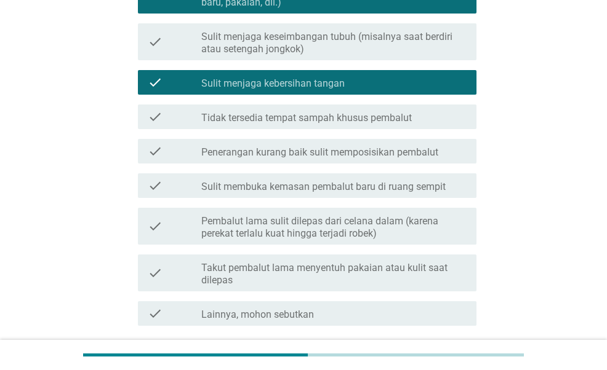
click at [417, 122] on div "check_box_outline_blank Tidak tersedia tempat sampah khusus pembalut" at bounding box center [333, 117] width 265 height 15
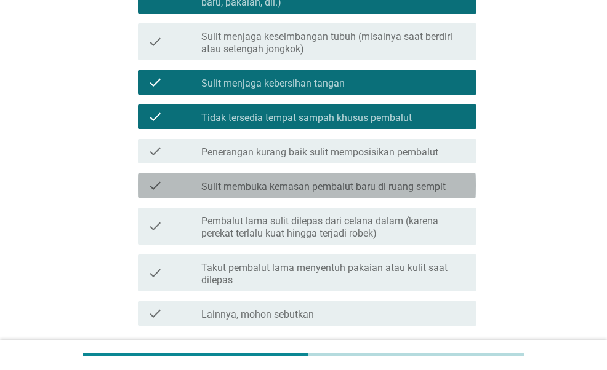
click at [278, 188] on label "Sulit membuka kemasan pembalut baru di ruang sempit" at bounding box center [323, 187] width 244 height 12
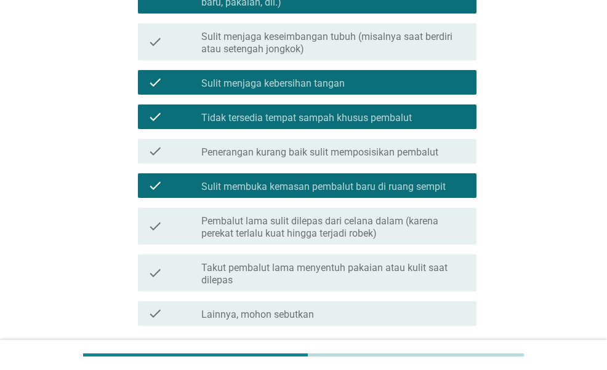
click at [287, 217] on label "Pembalut lama sulit dilepas dari celana dalam (karena perekat terlalu kuat hing…" at bounding box center [333, 227] width 265 height 25
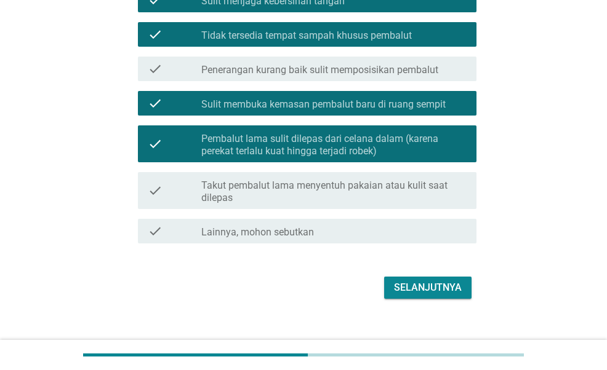
scroll to position [407, 0]
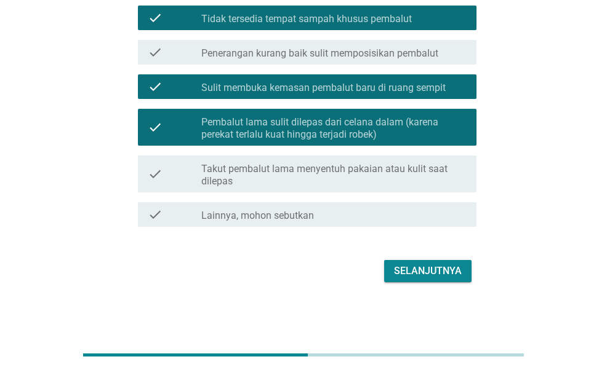
click at [406, 158] on div "check check_box_outline_blank Takut pembalut lama menyentuh pakaian atau kulit …" at bounding box center [307, 174] width 338 height 37
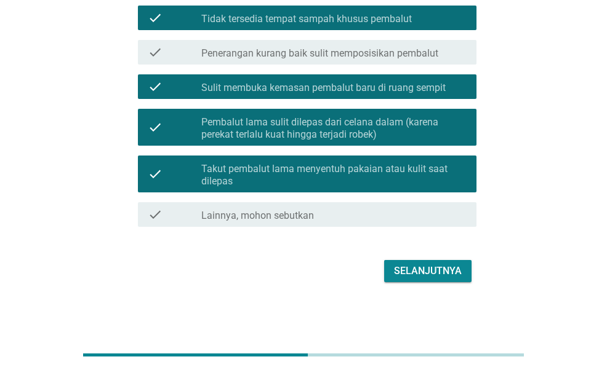
click at [421, 279] on button "Selanjutnya" at bounding box center [427, 271] width 87 height 22
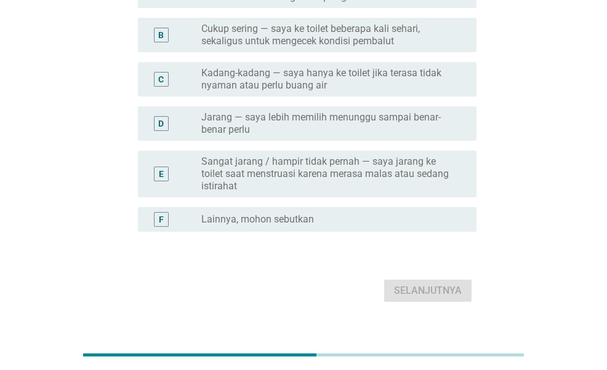
scroll to position [123, 0]
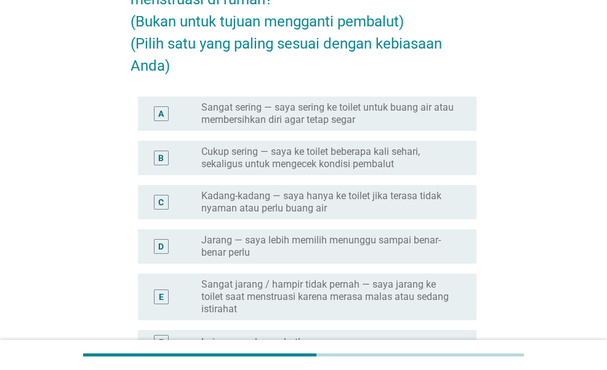
click at [388, 212] on label "Kadang-kadang — saya hanya ke toilet jika terasa tidak nyaman atau perlu buang …" at bounding box center [328, 202] width 255 height 25
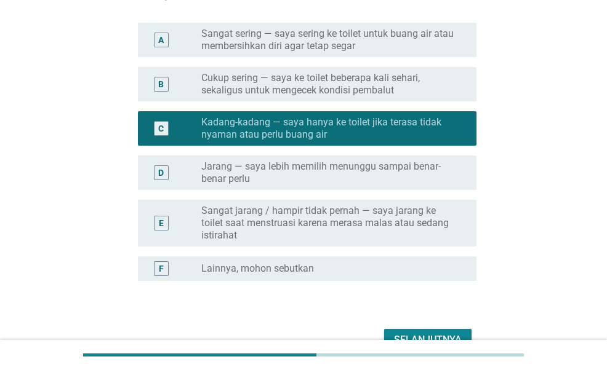
scroll to position [266, 0]
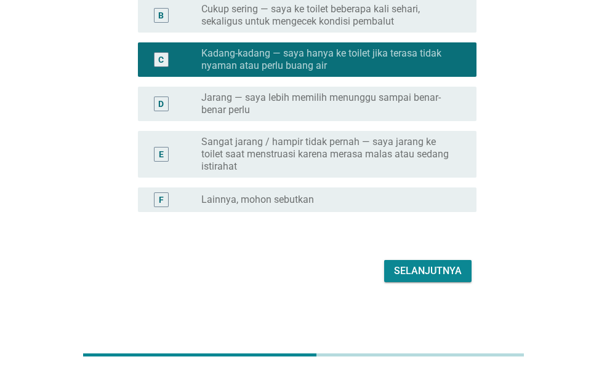
click at [421, 258] on div "Selanjutnya" at bounding box center [302, 272] width 345 height 30
click at [422, 268] on div "Selanjutnya" at bounding box center [428, 271] width 68 height 15
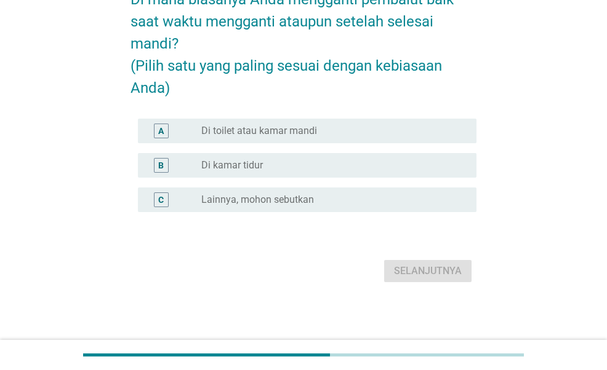
scroll to position [0, 0]
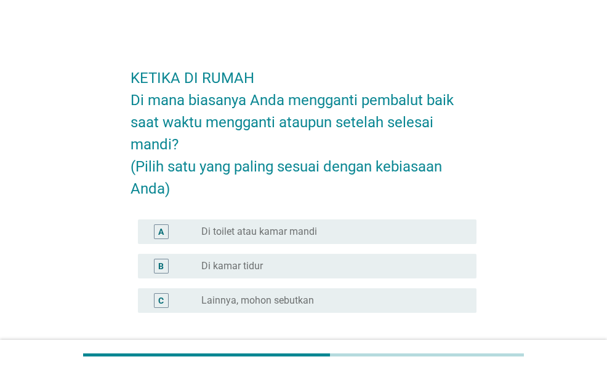
click at [398, 216] on div "A radio_button_unchecked Di toilet atau kamar mandi" at bounding box center [302, 232] width 345 height 34
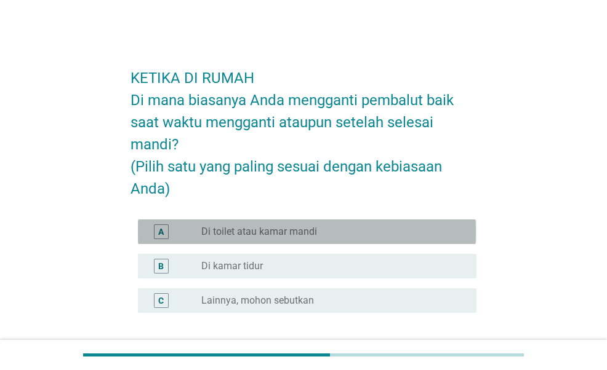
click at [395, 226] on div "radio_button_unchecked Di toilet atau kamar mandi" at bounding box center [328, 232] width 255 height 12
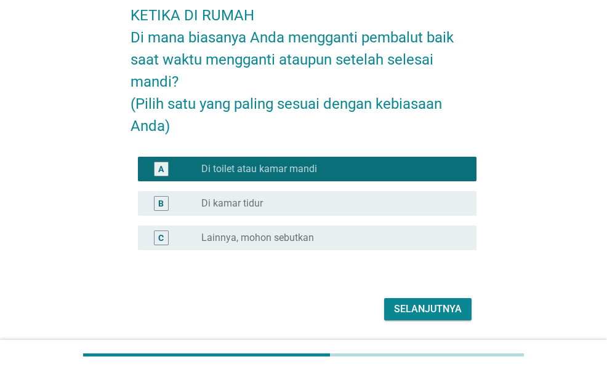
scroll to position [101, 0]
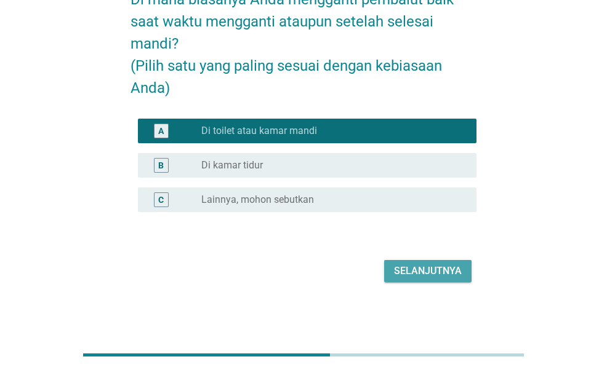
click at [447, 268] on div "Selanjutnya" at bounding box center [428, 271] width 68 height 15
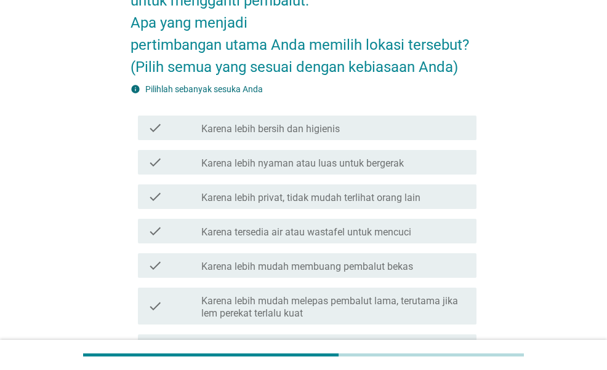
scroll to position [185, 0]
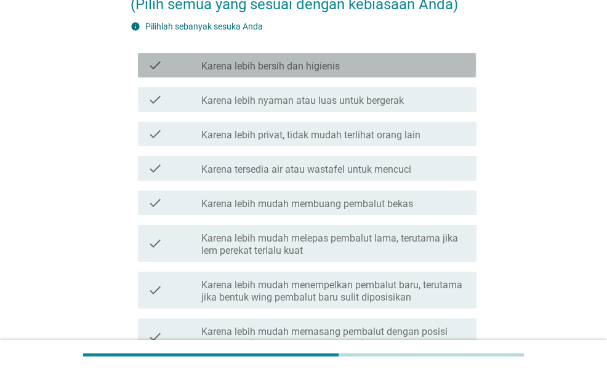
click at [362, 61] on div "check_box_outline_blank Karena lebih bersih dan higienis" at bounding box center [333, 65] width 265 height 15
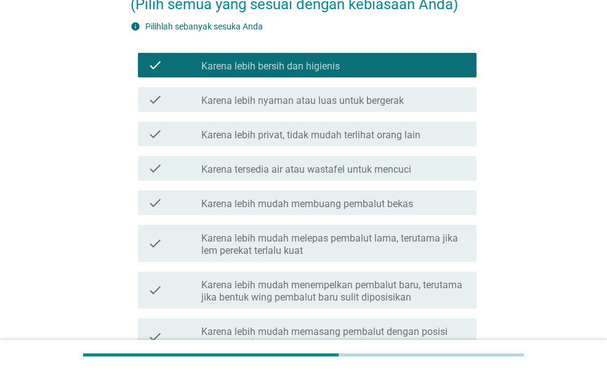
drag, startPoint x: 359, startPoint y: 103, endPoint x: 359, endPoint y: 113, distance: 9.2
click at [359, 107] on div "check check_box_outline_blank Karena lebih nyaman atau luas untuk bergerak" at bounding box center [307, 99] width 338 height 25
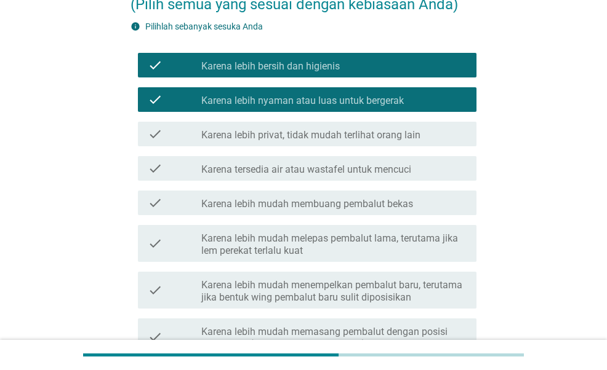
click at [358, 138] on label "Karena lebih privat, tidak mudah terlihat orang lain" at bounding box center [310, 135] width 219 height 12
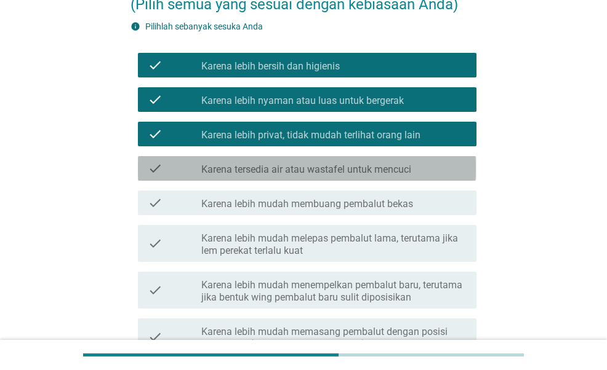
drag, startPoint x: 353, startPoint y: 175, endPoint x: 351, endPoint y: 190, distance: 15.0
click at [353, 179] on div "check check_box_outline_blank Karena tersedia air atau wastafel untuk mencuci" at bounding box center [307, 168] width 338 height 25
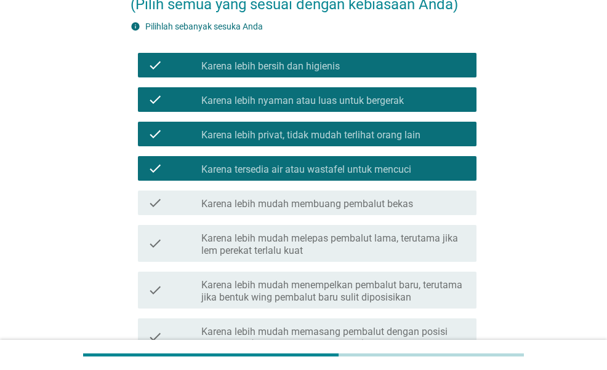
click at [346, 206] on label "Karena lebih mudah membuang pembalut bekas" at bounding box center [307, 204] width 212 height 12
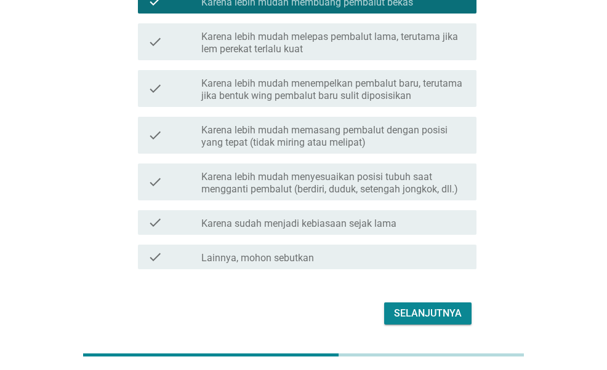
scroll to position [367, 0]
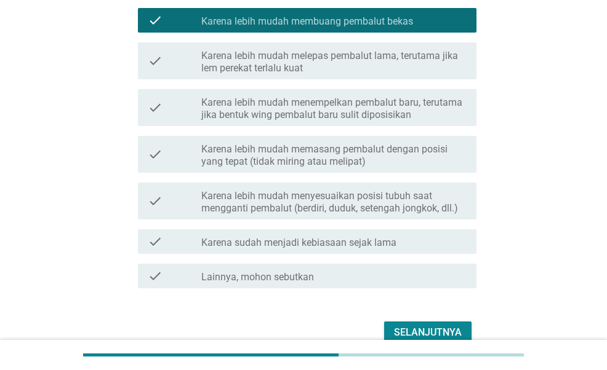
click at [398, 66] on label "Karena lebih mudah melepas pembalut lama, terutama jika lem perekat terlalu kuat" at bounding box center [333, 62] width 265 height 25
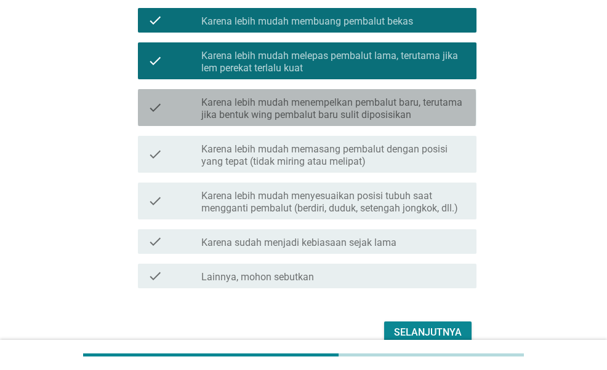
drag, startPoint x: 377, startPoint y: 114, endPoint x: 359, endPoint y: 164, distance: 52.7
click at [375, 119] on label "Karena lebih mudah menempelkan pembalut baru, terutama jika bentuk wing pembalu…" at bounding box center [333, 109] width 265 height 25
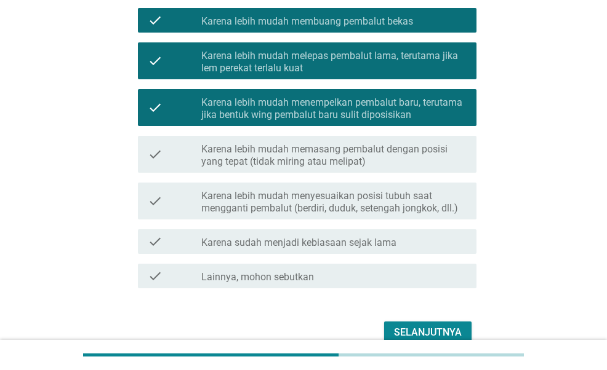
drag, startPoint x: 361, startPoint y: 172, endPoint x: 359, endPoint y: 181, distance: 8.7
click at [359, 181] on div "check check_box_outline_blank Karena lebih bersih dan higienis check check_box_…" at bounding box center [302, 79] width 345 height 428
drag, startPoint x: 359, startPoint y: 181, endPoint x: 307, endPoint y: 151, distance: 60.4
click at [307, 151] on label "Karena lebih mudah memasang pembalut dengan posisi yang tepat (tidak miring ata…" at bounding box center [333, 155] width 265 height 25
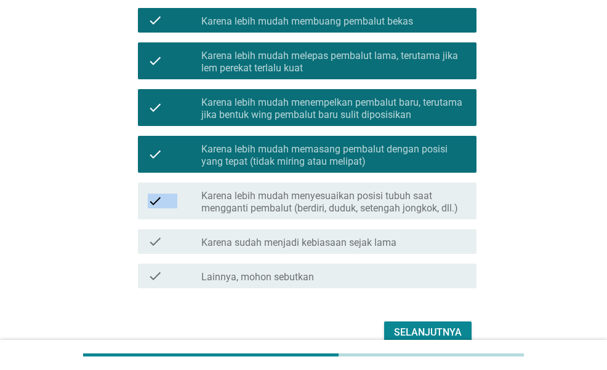
click at [390, 242] on label "Karena sudah menjadi kebiasaan sejak lama" at bounding box center [298, 243] width 195 height 12
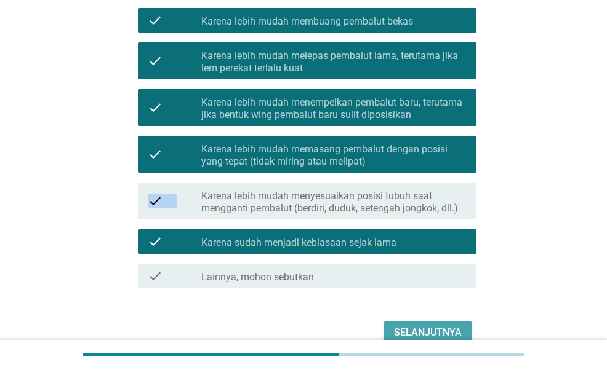
click at [402, 328] on div "Selanjutnya" at bounding box center [428, 333] width 68 height 15
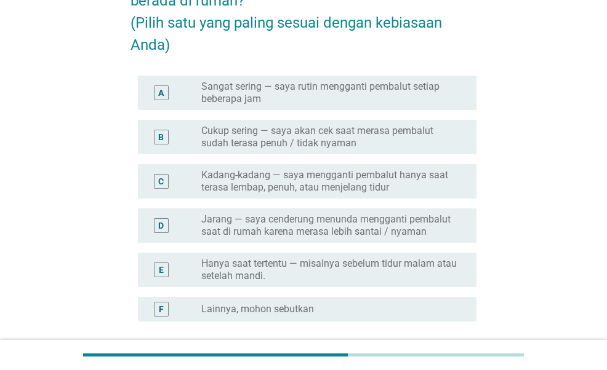
scroll to position [123, 0]
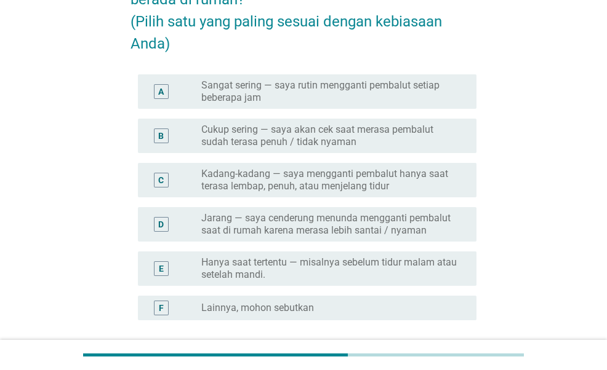
click at [407, 137] on label "Cukup sering — saya akan cek saat merasa pembalut sudah terasa penuh / tidak ny…" at bounding box center [328, 136] width 255 height 25
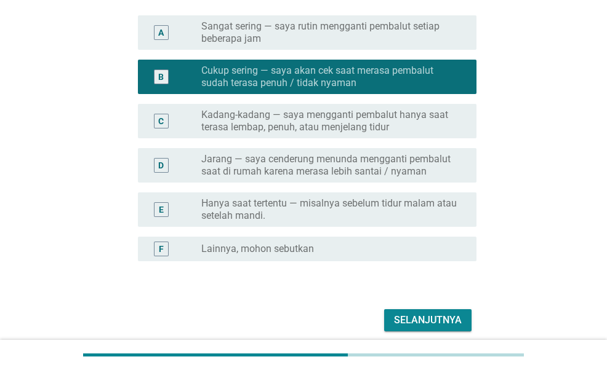
scroll to position [231, 0]
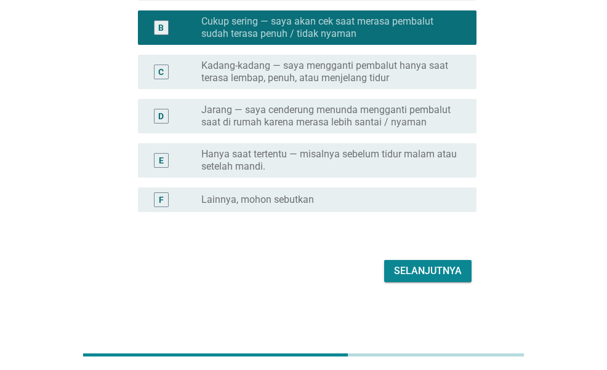
click at [457, 270] on div "Selanjutnya" at bounding box center [428, 271] width 68 height 15
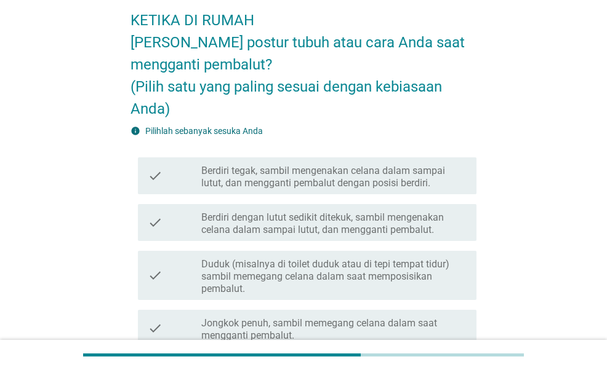
scroll to position [185, 0]
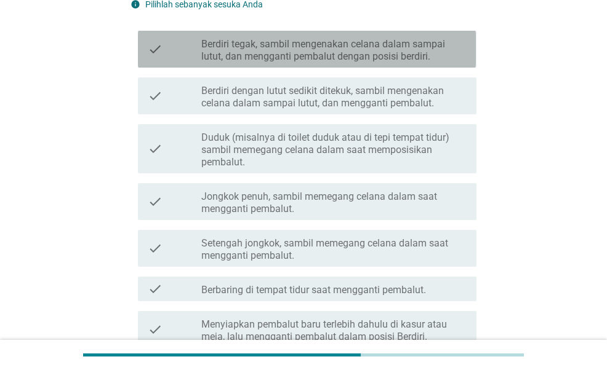
click at [396, 44] on label "Berdiri tegak, sambil mengenakan celana dalam sampai lutut, dan mengganti pemba…" at bounding box center [333, 50] width 265 height 25
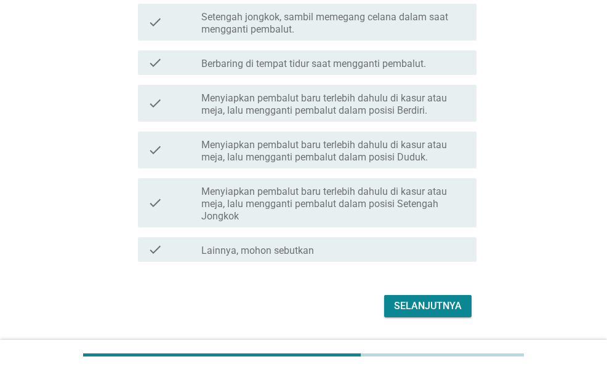
scroll to position [446, 0]
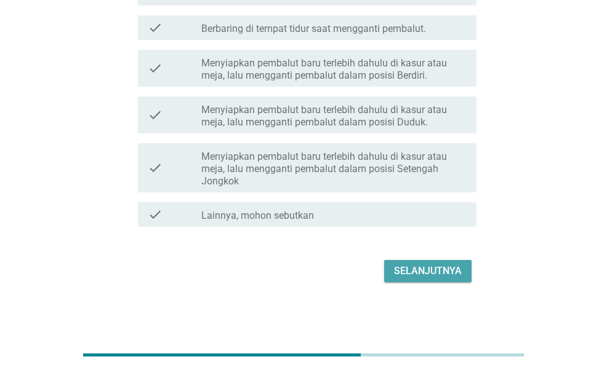
click at [442, 270] on div "Selanjutnya" at bounding box center [428, 271] width 68 height 15
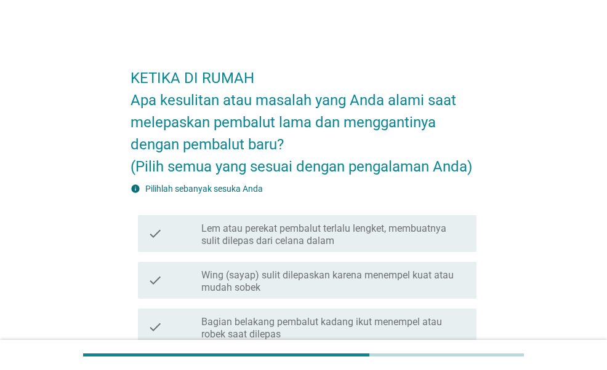
scroll to position [123, 0]
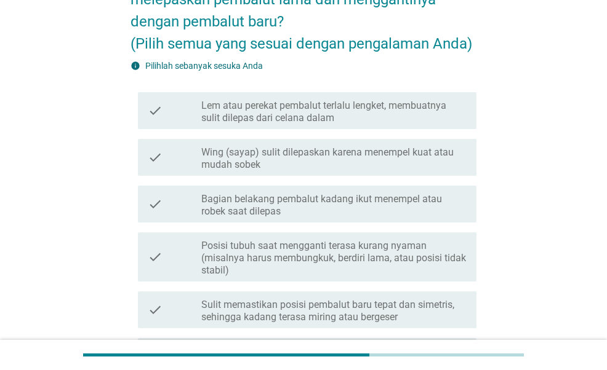
click at [431, 110] on label "Lem atau perekat pembalut terlalu lengket, membuatnya sulit dilepas dari celana…" at bounding box center [333, 112] width 265 height 25
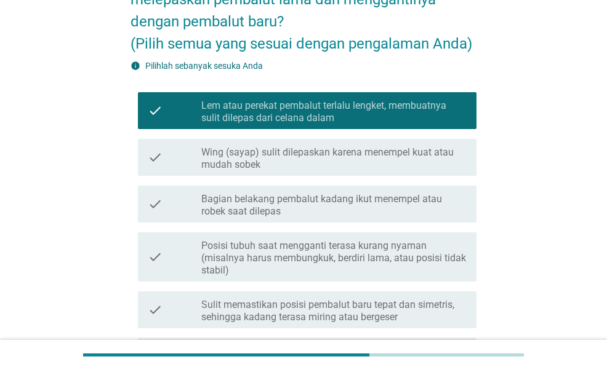
click at [405, 219] on div "check check_box_outline_blank Bagian belakang pembalut kadang ikut menempel ata…" at bounding box center [307, 204] width 338 height 37
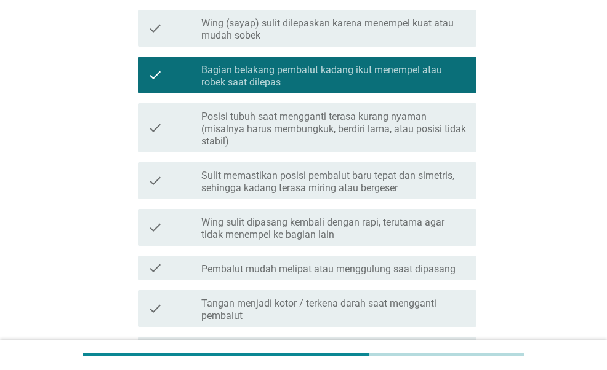
scroll to position [308, 0]
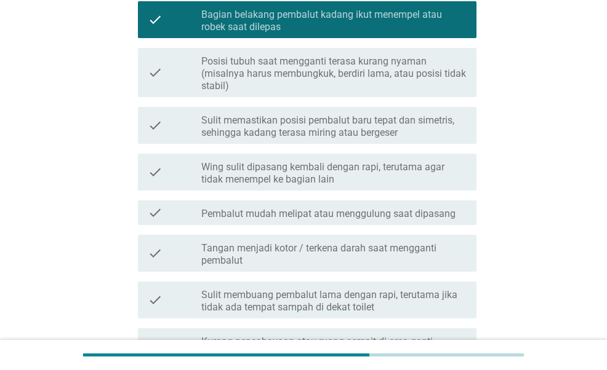
click at [409, 172] on label "Wing sulit dipasang kembali dengan rapi, terutama agar tidak menempel ke bagian…" at bounding box center [333, 173] width 265 height 25
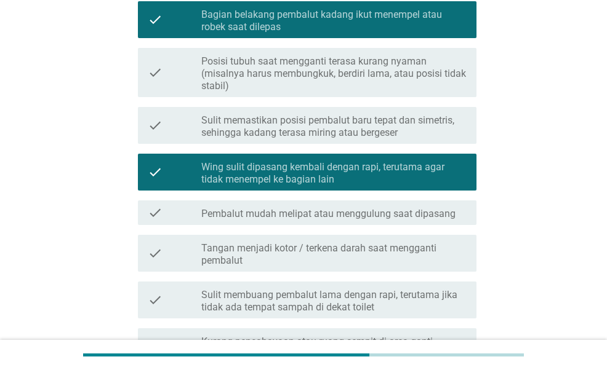
click at [401, 220] on div "check check_box_outline_blank Pembalut mudah melipat atau menggulung saat dipas…" at bounding box center [307, 213] width 338 height 25
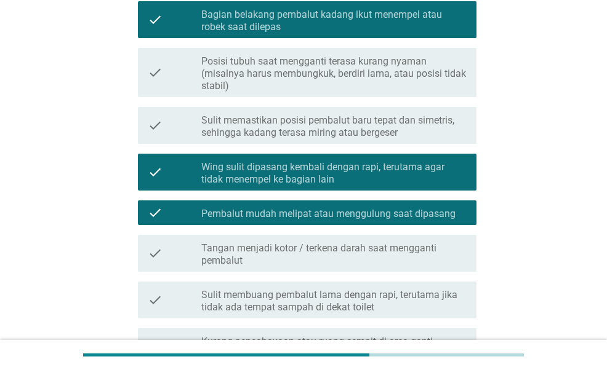
click at [401, 220] on div "check check_box_outline_blank Pembalut mudah melipat atau menggulung saat dipas…" at bounding box center [307, 213] width 338 height 25
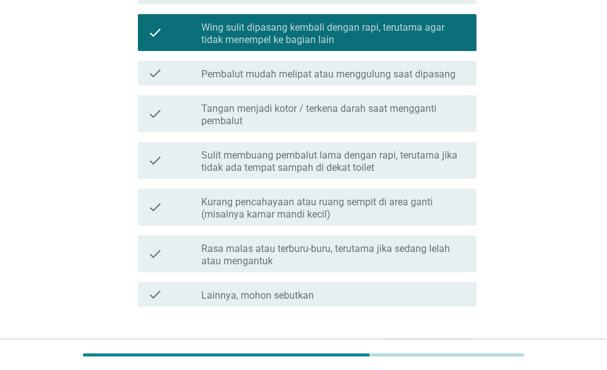
scroll to position [527, 0]
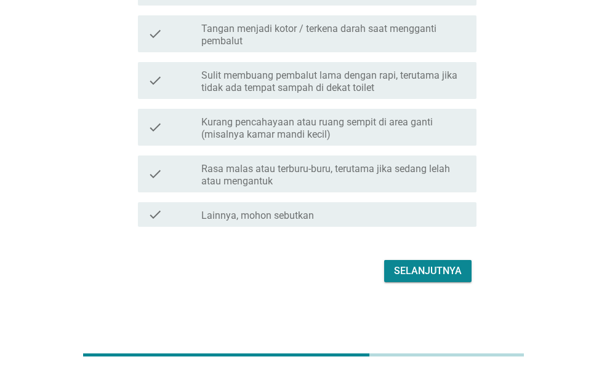
click at [455, 276] on div "Selanjutnya" at bounding box center [428, 271] width 68 height 15
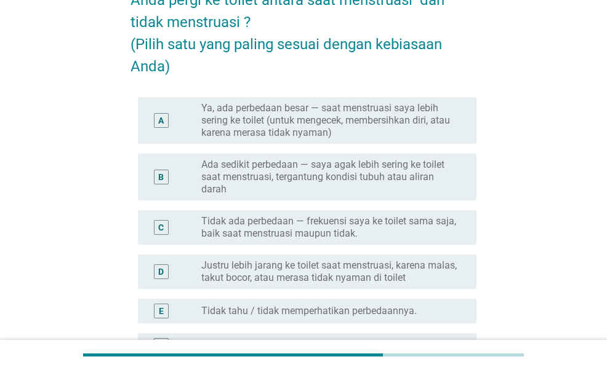
scroll to position [123, 0]
click at [335, 234] on label "Tidak ada perbedaan — frekuensi saya ke toilet sama saja, baik saat menstruasi …" at bounding box center [328, 227] width 255 height 25
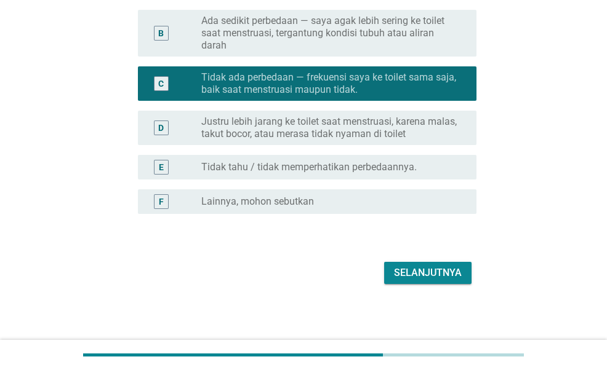
scroll to position [268, 0]
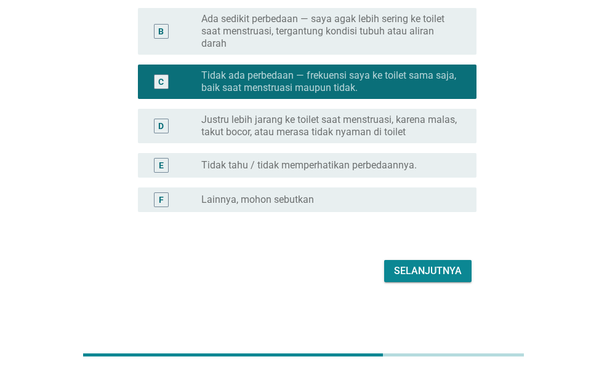
click at [422, 282] on button "Selanjutnya" at bounding box center [427, 271] width 87 height 22
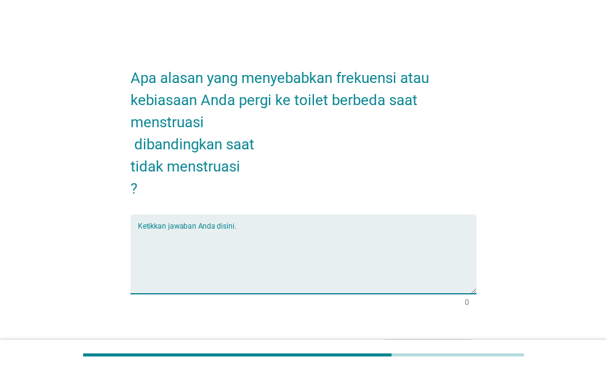
click at [335, 242] on textarea "Ketikkan jawaban Anda disini." at bounding box center [307, 262] width 338 height 65
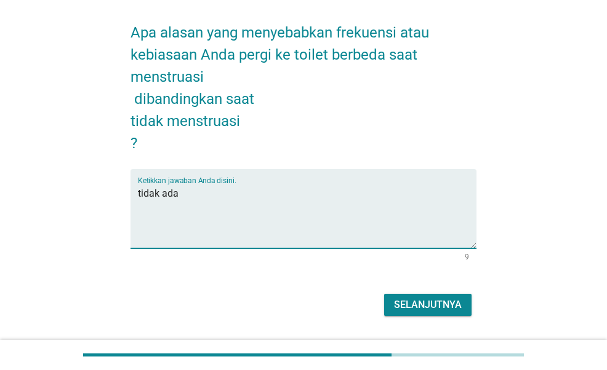
scroll to position [79, 0]
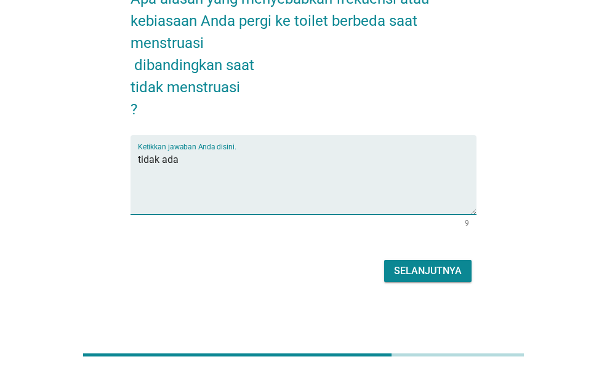
type textarea "tidak ada"
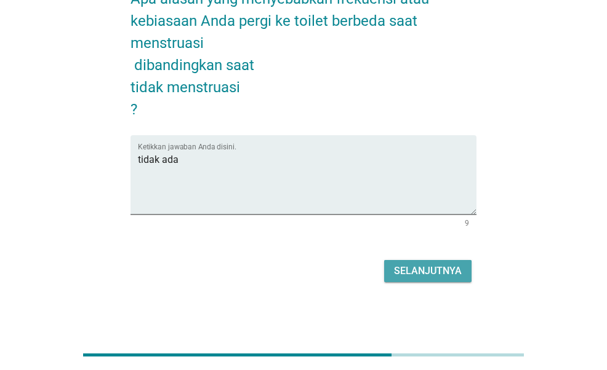
click at [425, 275] on div "Selanjutnya" at bounding box center [428, 271] width 68 height 15
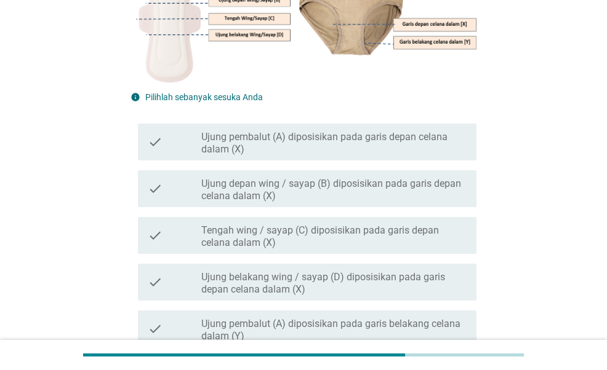
scroll to position [246, 0]
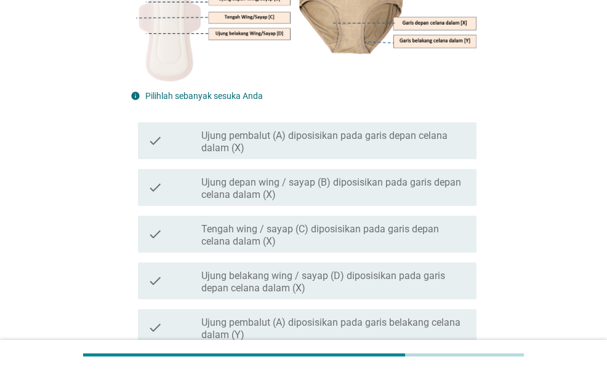
click at [411, 141] on label "Ujung pembalut (A) diposisikan pada garis depan celana dalam (X)" at bounding box center [333, 142] width 265 height 25
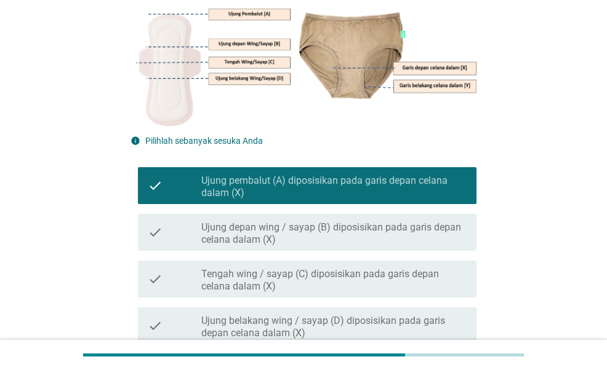
scroll to position [185, 0]
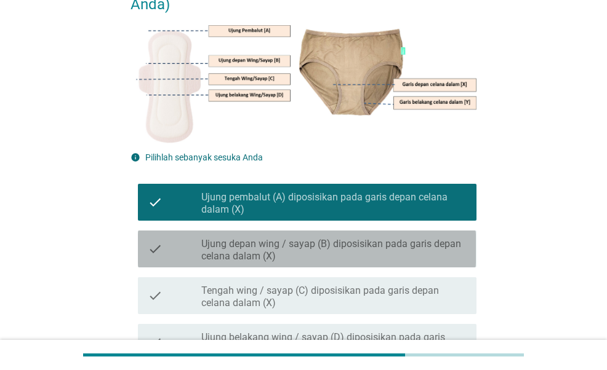
click at [422, 250] on label "Ujung depan wing / sayap (B) diposisikan pada garis depan celana dalam (X)" at bounding box center [333, 250] width 265 height 25
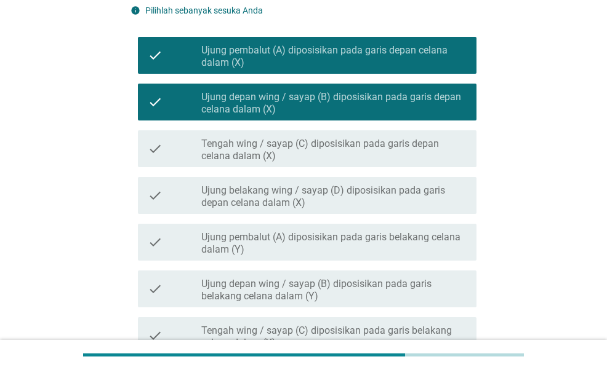
scroll to position [492, 0]
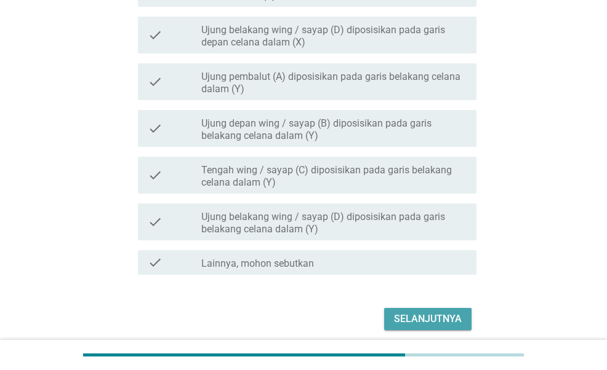
click at [453, 316] on div "Selanjutnya" at bounding box center [428, 319] width 68 height 15
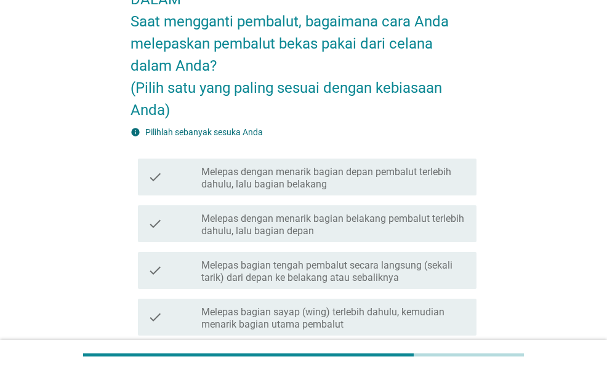
scroll to position [123, 0]
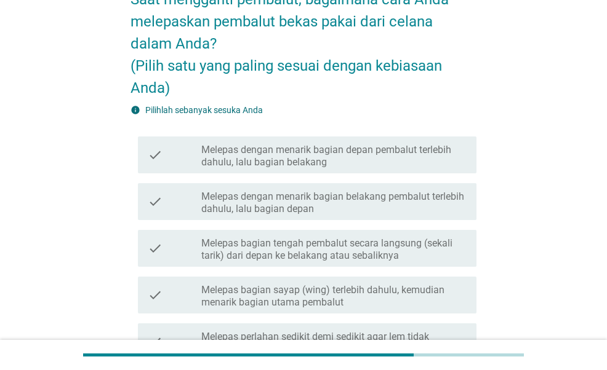
click at [452, 157] on label "Melepas dengan menarik bagian depan pembalut terlebih dahulu, lalu bagian belak…" at bounding box center [333, 156] width 265 height 25
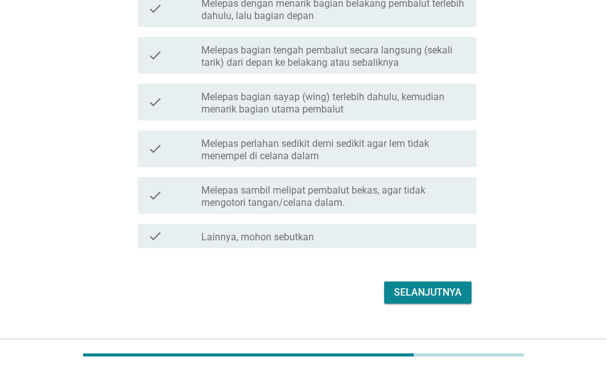
scroll to position [338, 0]
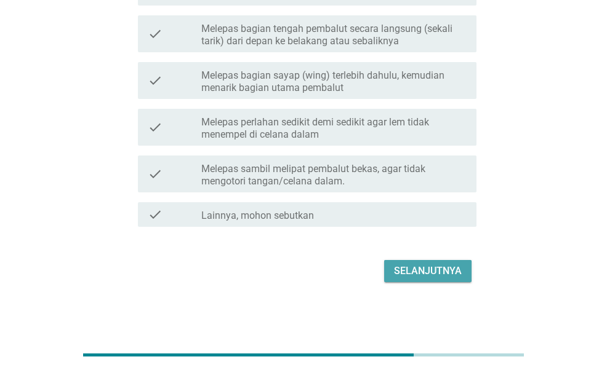
click at [438, 273] on div "Selanjutnya" at bounding box center [428, 271] width 68 height 15
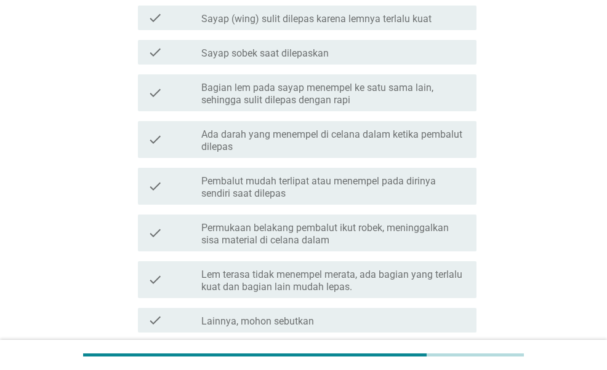
scroll to position [0, 0]
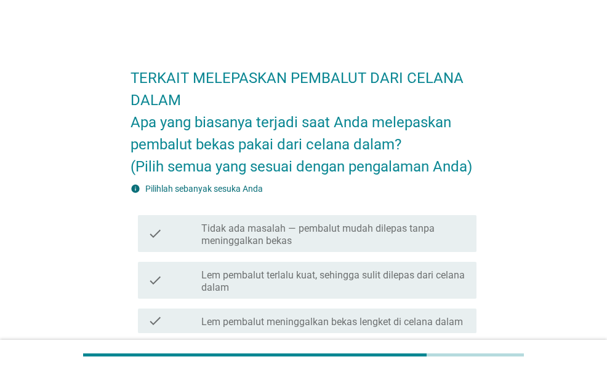
click at [444, 231] on label "Tidak ada masalah — pembalut mudah dilepas tanpa meninggalkan bekas" at bounding box center [333, 235] width 265 height 25
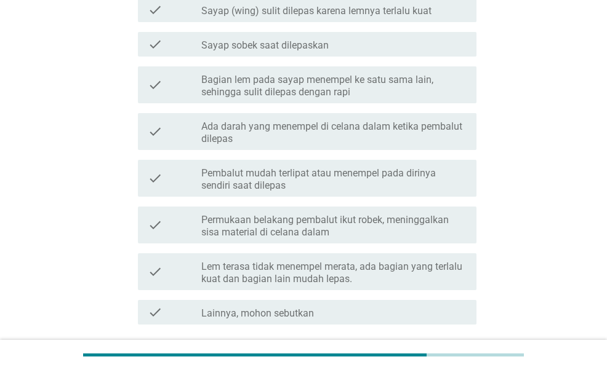
scroll to position [444, 0]
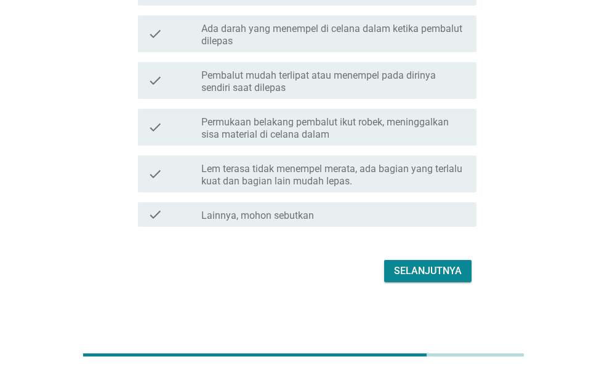
click at [441, 265] on div "Selanjutnya" at bounding box center [428, 271] width 68 height 15
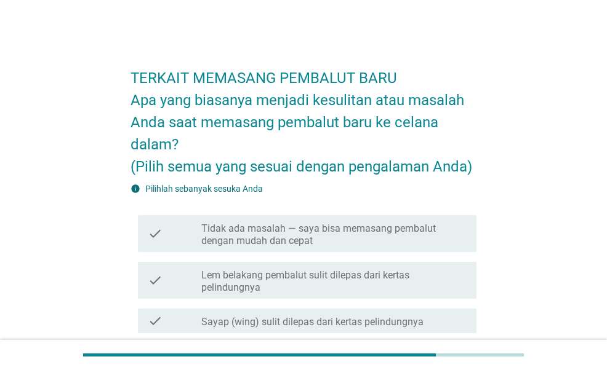
scroll to position [185, 0]
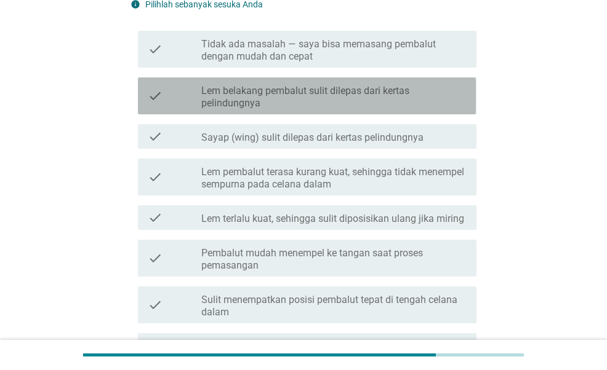
click at [433, 105] on label "Lem belakang pembalut sulit dilepas dari kertas pelindungnya" at bounding box center [333, 97] width 265 height 25
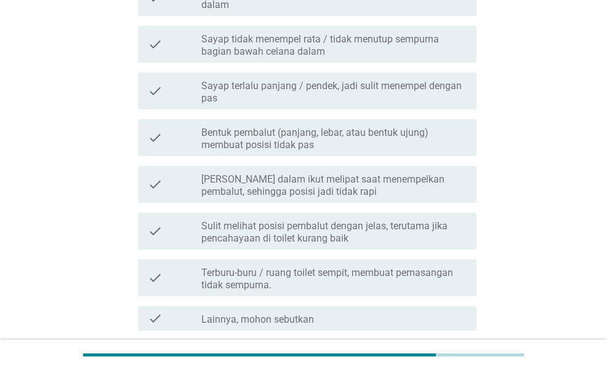
scroll to position [554, 0]
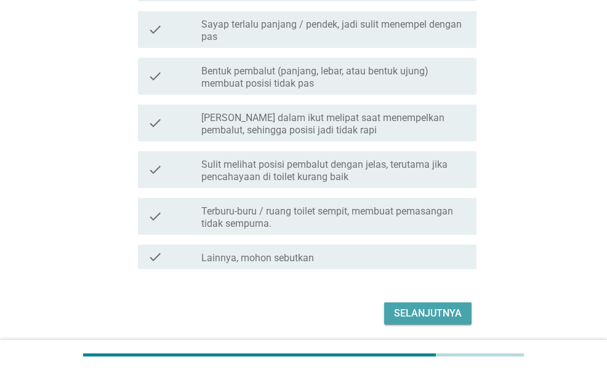
click at [448, 317] on div "Selanjutnya" at bounding box center [428, 313] width 68 height 15
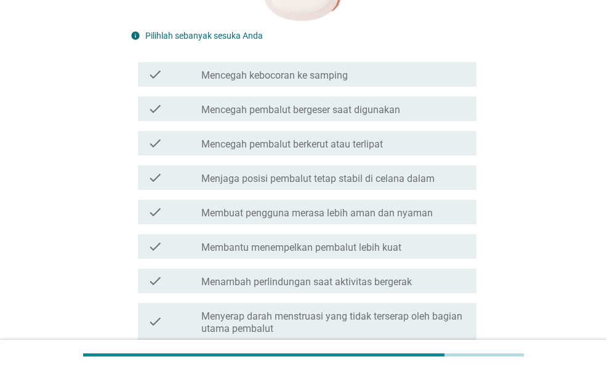
scroll to position [308, 0]
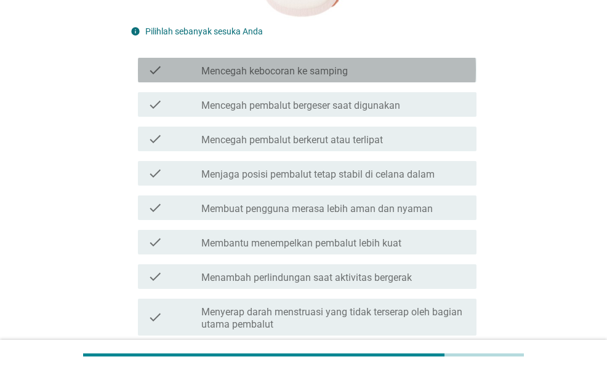
click at [391, 79] on div "check check_box_outline_blank Mencegah kebocoran ke samping" at bounding box center [307, 70] width 338 height 25
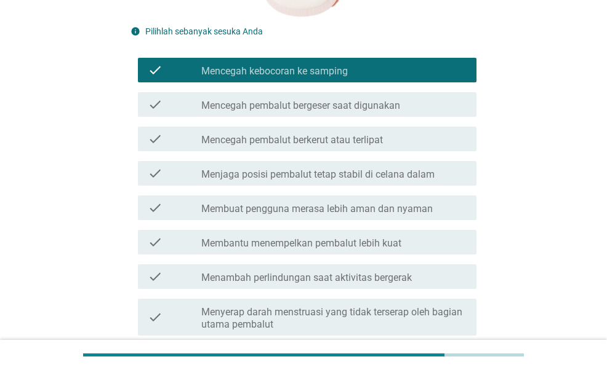
drag, startPoint x: 388, startPoint y: 107, endPoint x: 386, endPoint y: 116, distance: 9.3
click at [388, 109] on label "Mencegah pembalut bergeser saat digunakan" at bounding box center [300, 106] width 199 height 12
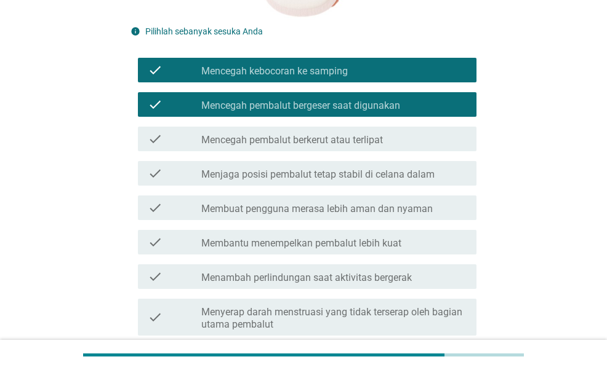
click at [385, 150] on div "check check_box_outline_blank Mencegah pembalut berkerut atau terlipat" at bounding box center [307, 139] width 338 height 25
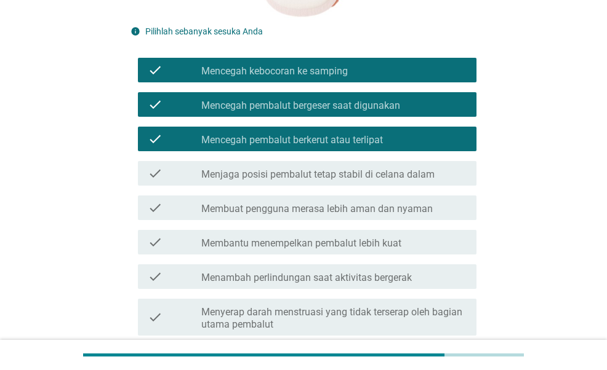
click at [390, 178] on label "Menjaga posisi pembalut tetap stabil di celana dalam" at bounding box center [317, 175] width 233 height 12
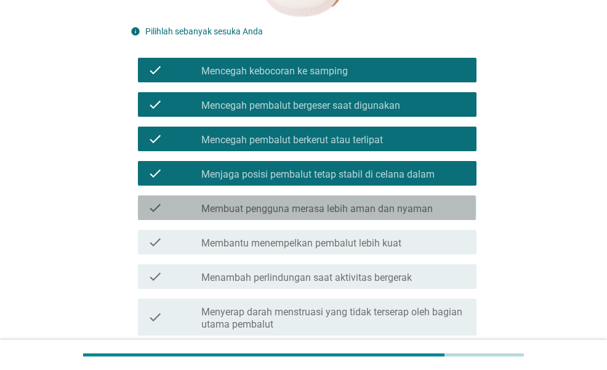
drag, startPoint x: 378, startPoint y: 217, endPoint x: 366, endPoint y: 239, distance: 25.6
click at [374, 225] on div "check check_box_outline_blank Membuat pengguna merasa lebih aman dan nyaman" at bounding box center [302, 208] width 345 height 34
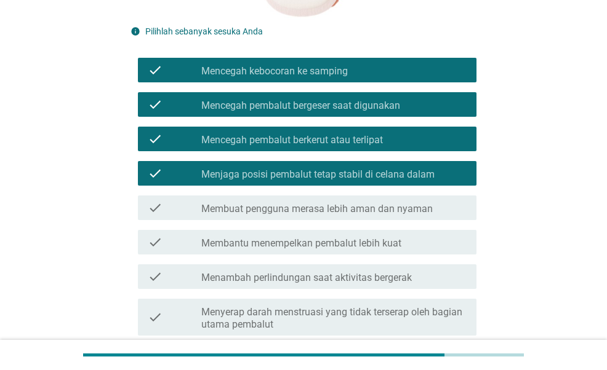
click at [359, 255] on div "check check_box_outline_blank Membantu menempelkan pembalut lebih kuat" at bounding box center [307, 242] width 338 height 25
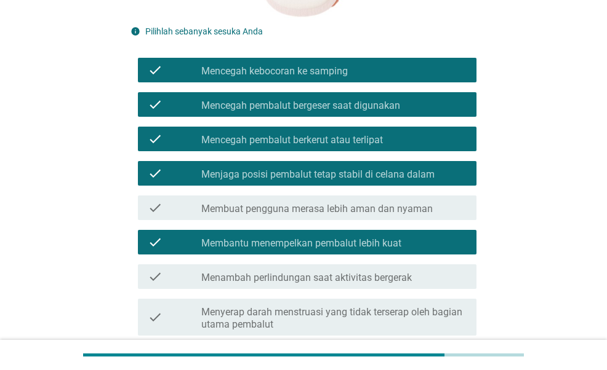
click at [353, 222] on div "check check_box_outline_blank Membuat pengguna merasa lebih aman dan nyaman" at bounding box center [302, 208] width 345 height 34
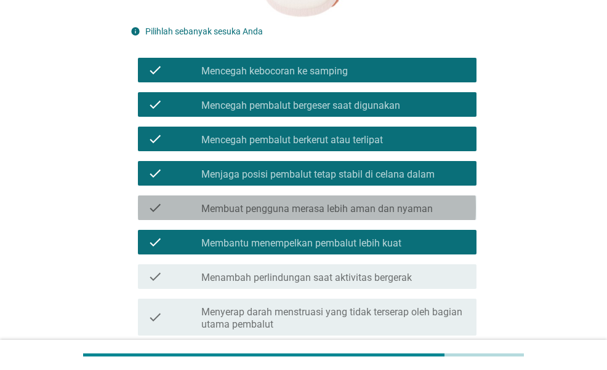
click at [357, 200] on div "check check_box_outline_blank Membuat pengguna merasa lebih aman dan nyaman" at bounding box center [307, 208] width 338 height 25
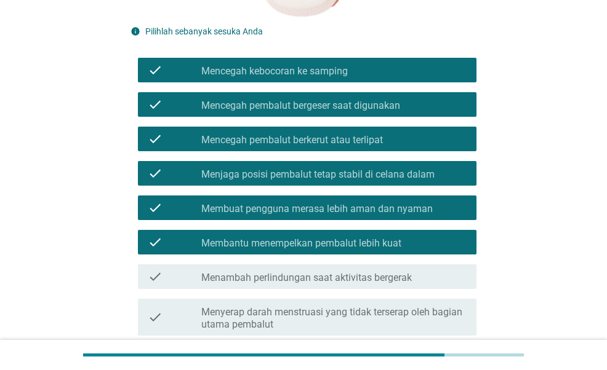
click at [351, 274] on label "Menambah perlindungan saat aktivitas bergerak" at bounding box center [306, 278] width 210 height 12
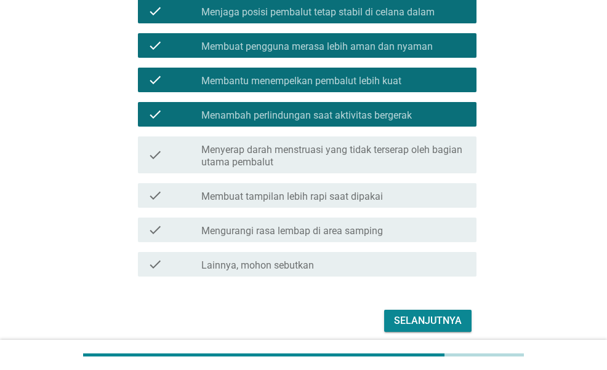
scroll to position [521, 0]
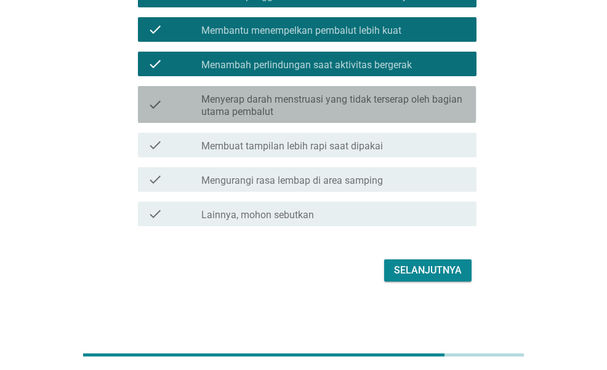
click at [438, 93] on div "check_box_outline_blank Menyerap darah menstruasi yang tidak terserap oleh bagi…" at bounding box center [333, 104] width 265 height 27
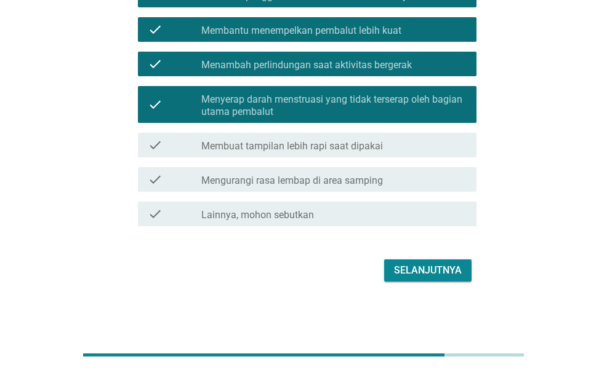
click at [426, 271] on div "Selanjutnya" at bounding box center [428, 270] width 68 height 15
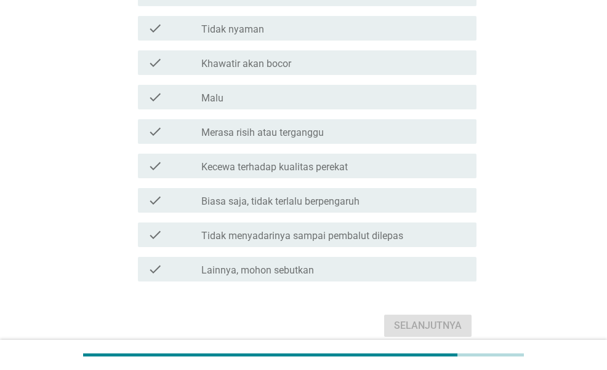
scroll to position [246, 0]
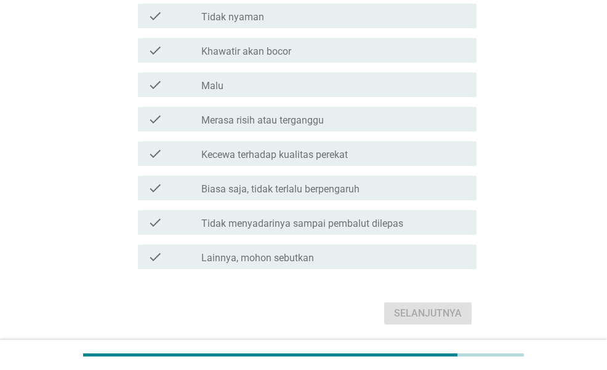
click at [382, 57] on div "check_box_outline_blank Khawatir akan bocor" at bounding box center [333, 50] width 265 height 15
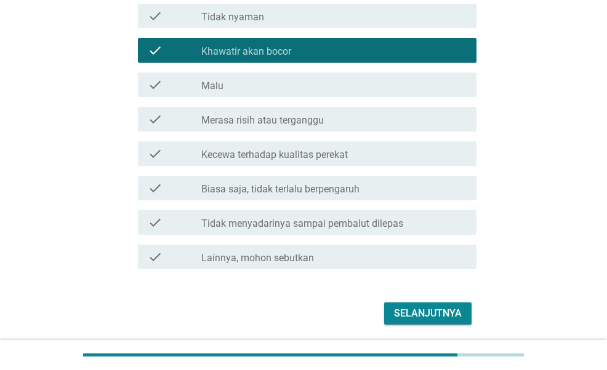
click at [434, 308] on div "Selanjutnya" at bounding box center [428, 313] width 68 height 15
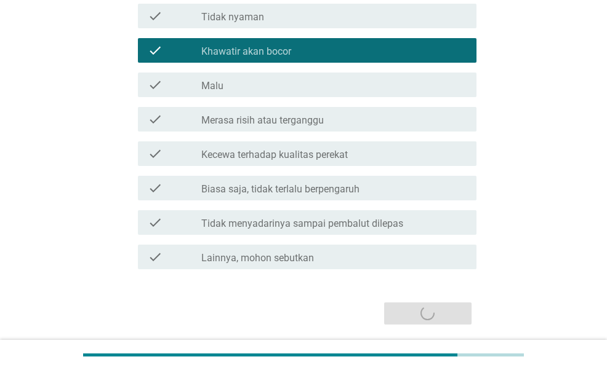
scroll to position [0, 0]
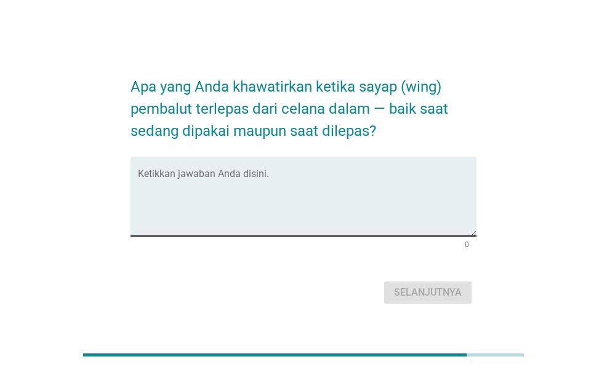
click at [393, 196] on textarea "Ketikkan jawaban Anda disini." at bounding box center [307, 204] width 338 height 65
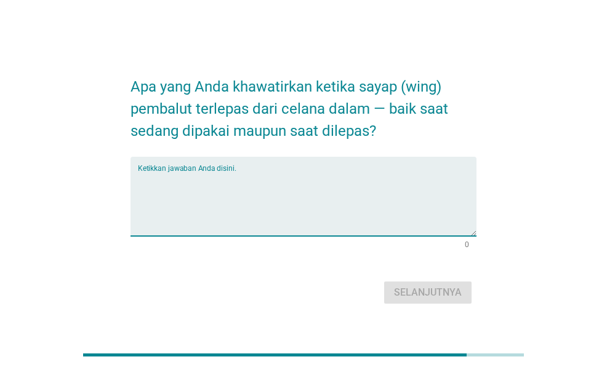
type textarea "y"
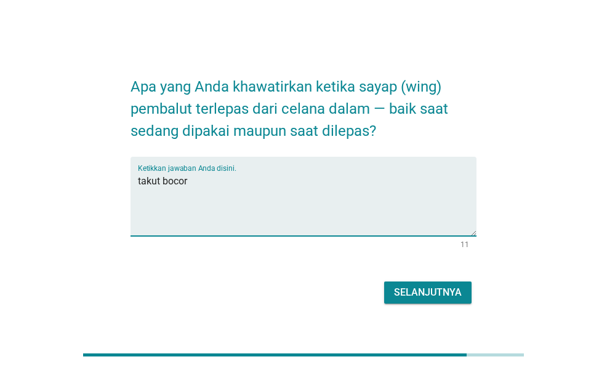
type textarea "takut bocor"
click at [430, 291] on div "Selanjutnya" at bounding box center [428, 293] width 68 height 15
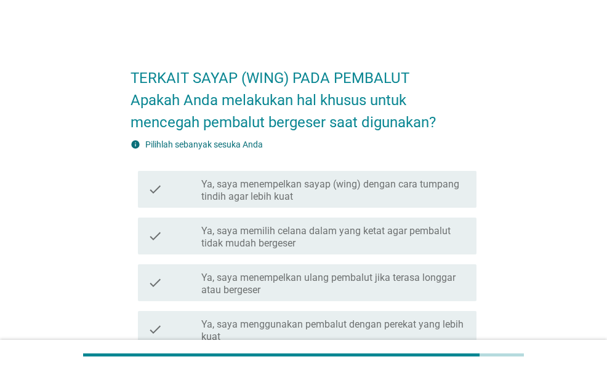
click at [369, 232] on label "Ya, saya memilih celana dalam yang ketat agar pembalut tidak mudah bergeser" at bounding box center [333, 237] width 265 height 25
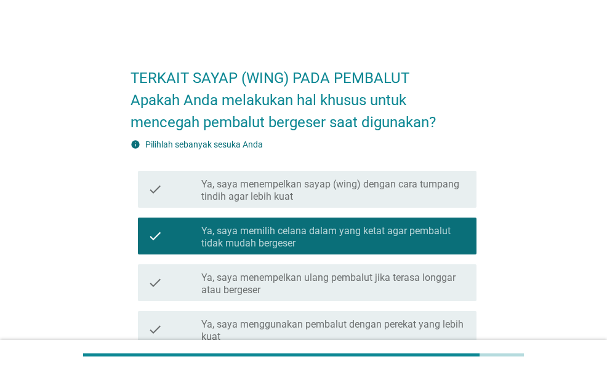
scroll to position [237, 0]
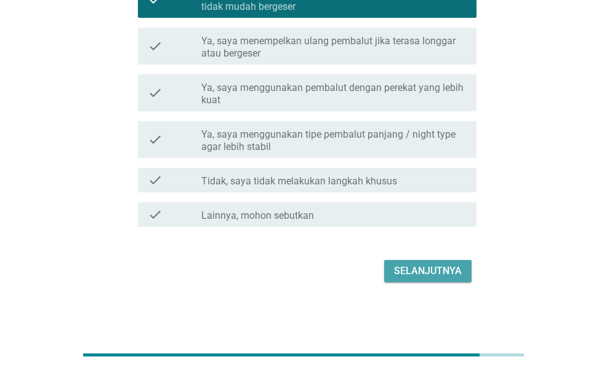
click at [452, 266] on div "Selanjutnya" at bounding box center [428, 271] width 68 height 15
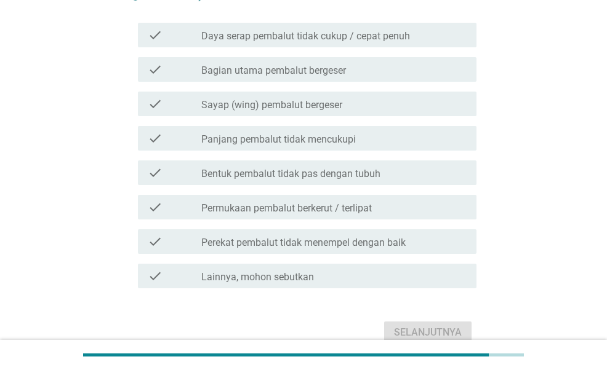
scroll to position [0, 0]
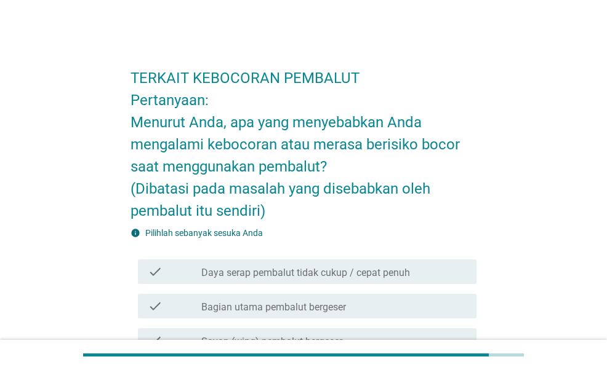
click at [415, 276] on div "check_box_outline_blank Daya serap pembalut tidak cukup / cepat penuh" at bounding box center [333, 272] width 265 height 15
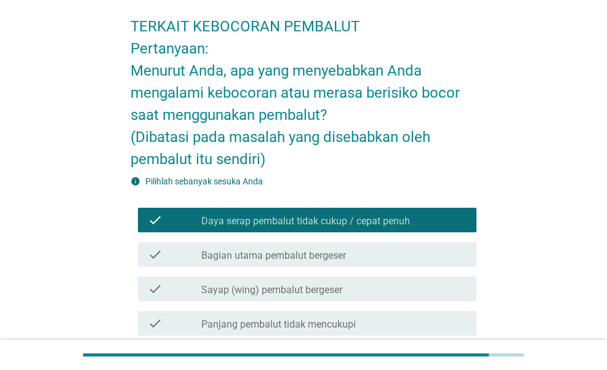
scroll to position [123, 0]
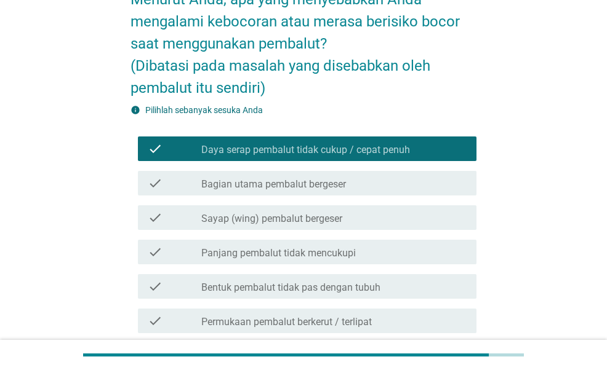
click at [369, 207] on div "check check_box_outline_blank Sayap (wing) pembalut bergeser" at bounding box center [307, 218] width 338 height 25
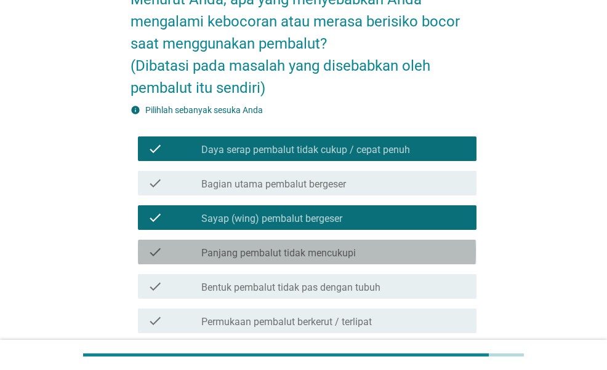
click at [366, 247] on div "check_box_outline_blank Panjang pembalut tidak mencukupi" at bounding box center [333, 252] width 265 height 15
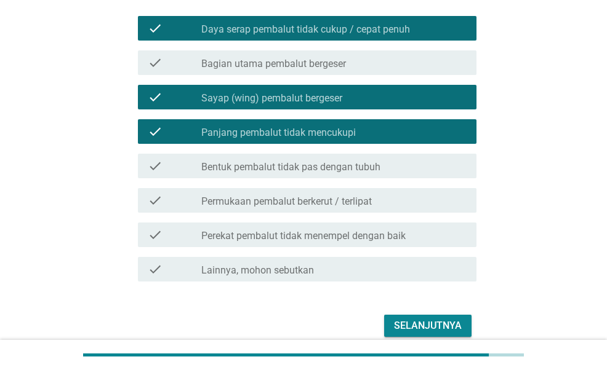
scroll to position [298, 0]
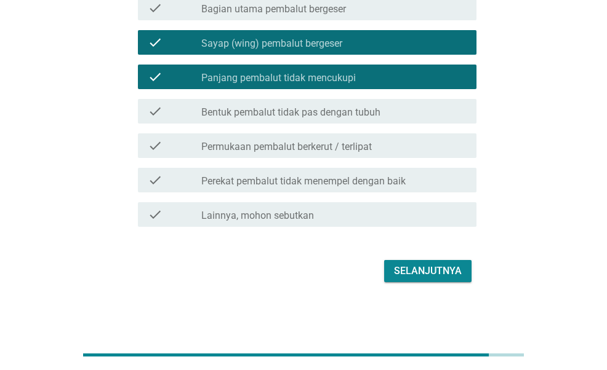
click at [393, 104] on div "check_box_outline_blank Bentuk pembalut tidak pas dengan tubuh" at bounding box center [333, 111] width 265 height 15
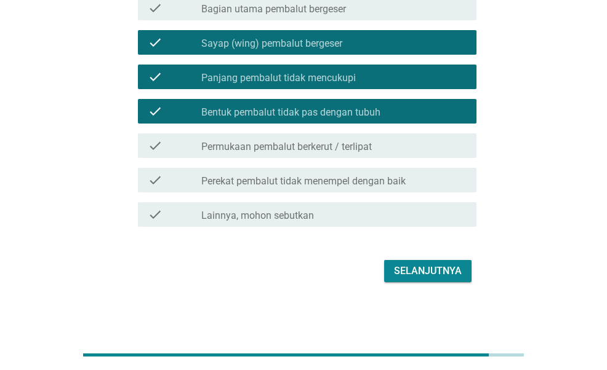
click at [384, 147] on div "check_box_outline_blank Permukaan pembalut berkerut / terlipat" at bounding box center [333, 145] width 265 height 15
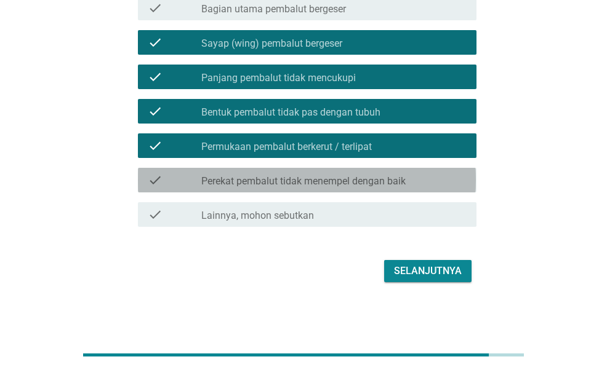
drag, startPoint x: 414, startPoint y: 178, endPoint x: 423, endPoint y: 241, distance: 64.1
click at [415, 181] on div "check_box_outline_blank Perekat pembalut tidak menempel dengan baik" at bounding box center [333, 180] width 265 height 15
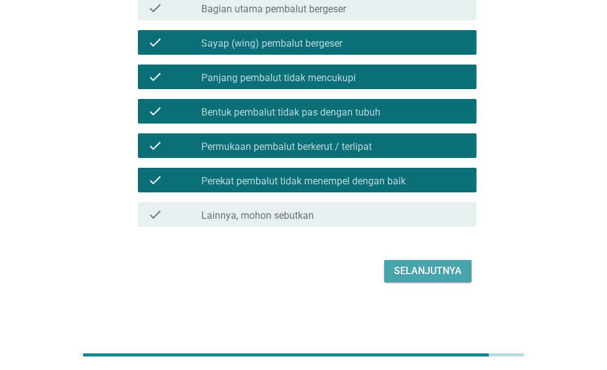
click at [423, 273] on div "Selanjutnya" at bounding box center [428, 271] width 68 height 15
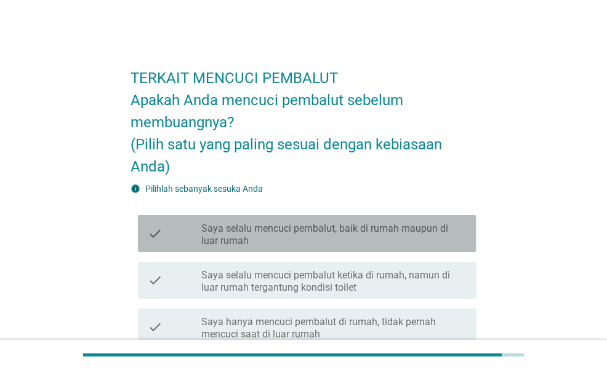
click at [428, 241] on label "Saya selalu mencuci pembalut, baik di rumah maupun di luar rumah" at bounding box center [333, 235] width 265 height 25
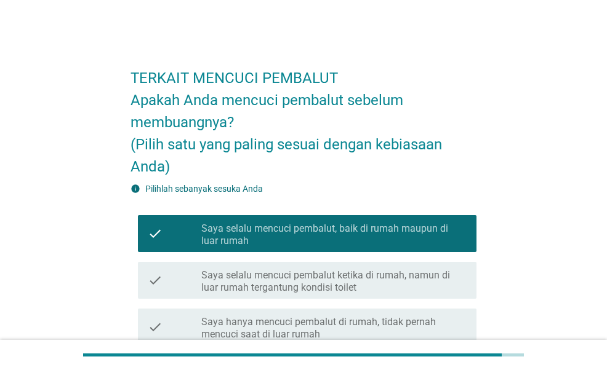
scroll to position [247, 0]
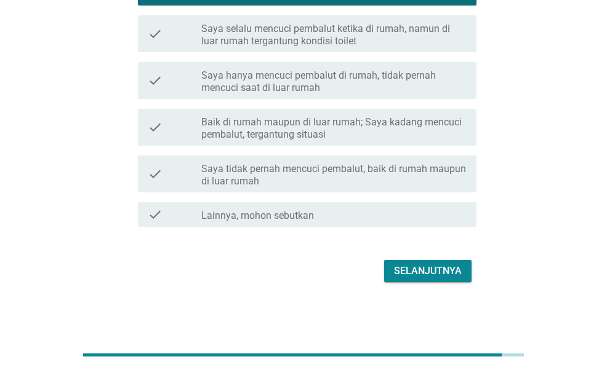
click at [431, 262] on button "Selanjutnya" at bounding box center [427, 271] width 87 height 22
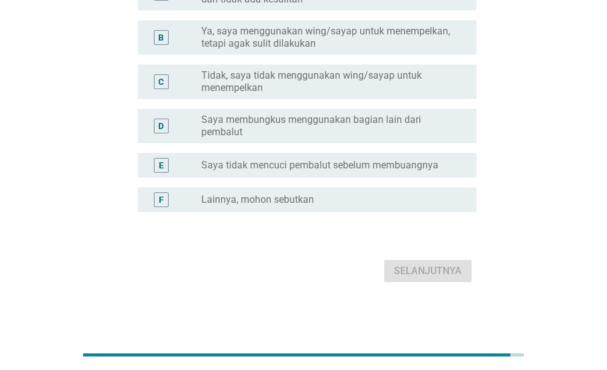
scroll to position [377, 0]
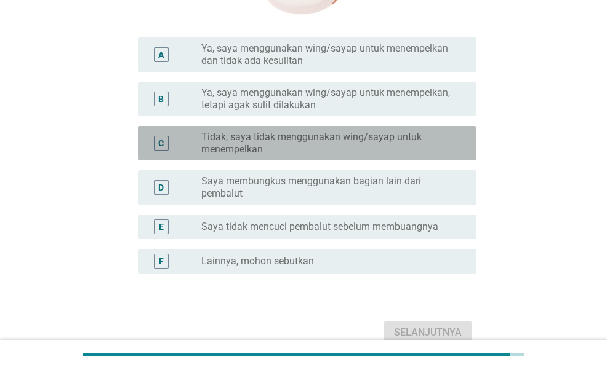
click at [354, 153] on label "Tidak, saya tidak menggunakan wing/sayap untuk menempelkan" at bounding box center [328, 143] width 255 height 25
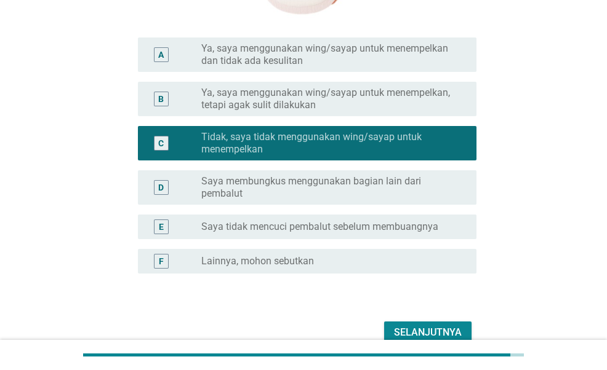
click at [412, 101] on label "Ya, saya menggunakan wing/sayap untuk menempelkan, tetapi agak sulit dilakukan" at bounding box center [328, 99] width 255 height 25
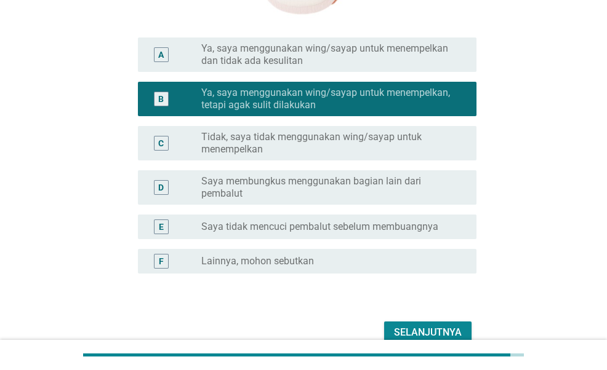
scroll to position [438, 0]
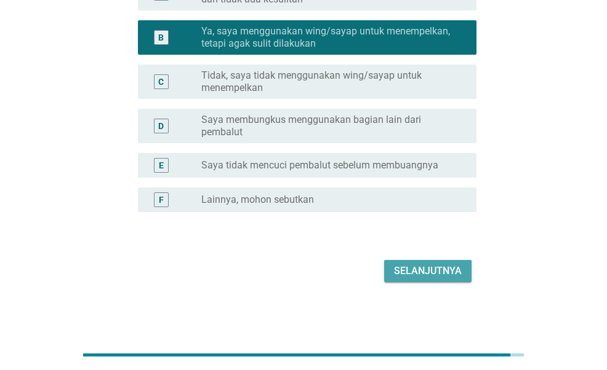
click at [434, 274] on div "Selanjutnya" at bounding box center [428, 271] width 68 height 15
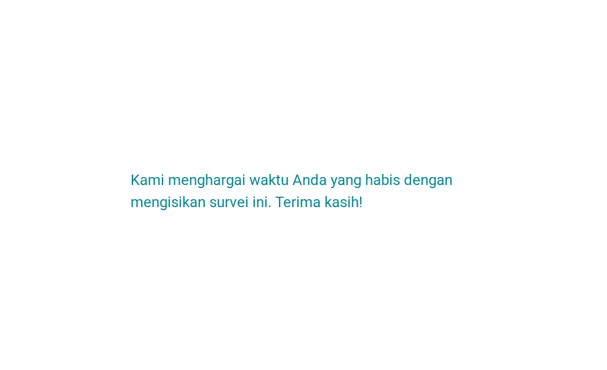
scroll to position [0, 0]
